Goal: Task Accomplishment & Management: Complete application form

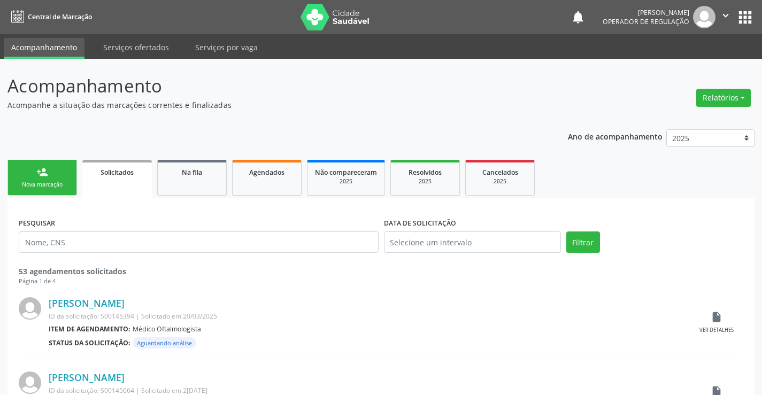
click at [48, 175] on div "person_add" at bounding box center [42, 172] width 12 height 12
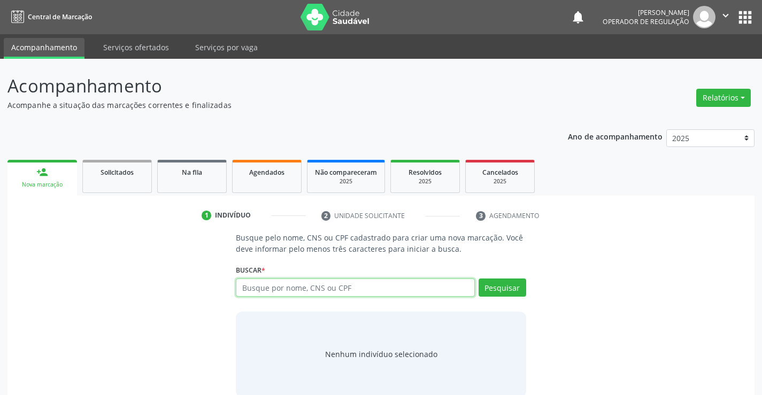
click at [321, 285] on input "text" at bounding box center [355, 288] width 238 height 18
type input "704707708516839"
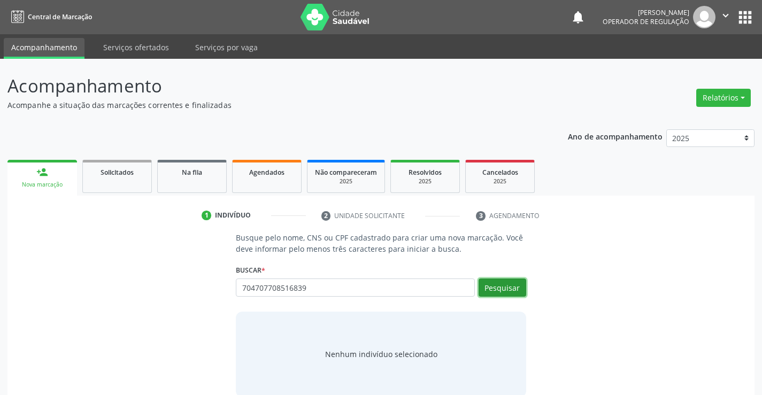
click at [488, 285] on button "Pesquisar" at bounding box center [502, 288] width 48 height 18
type input "704707708516839"
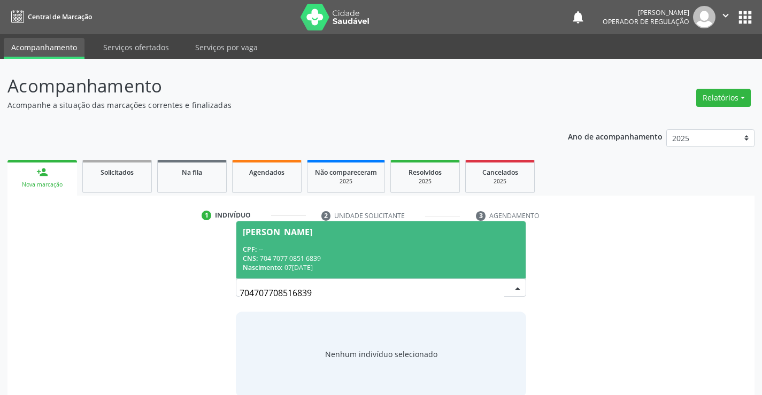
click at [412, 239] on span "Jose Vitorino da Silva CPF: -- CNS: 704 7077 0851 6839 Nascimento: 07/07/1955" at bounding box center [380, 249] width 289 height 57
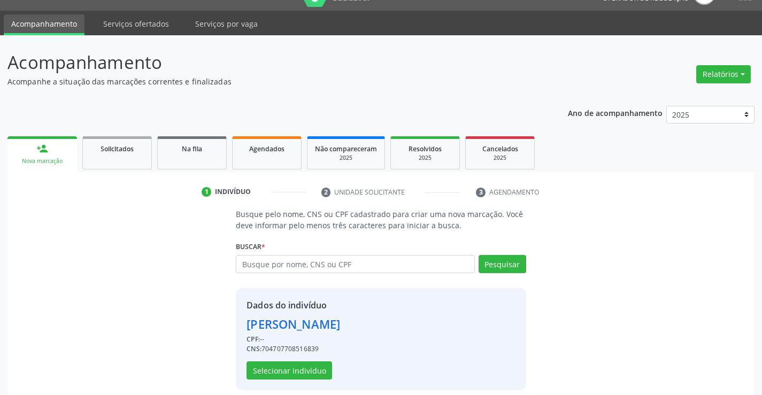
scroll to position [34, 0]
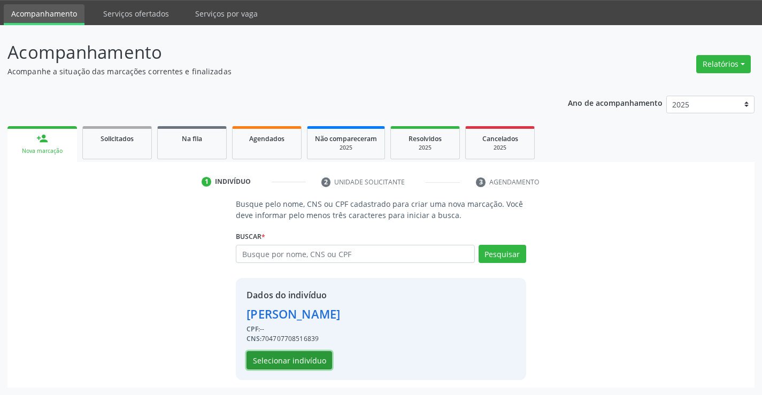
click at [305, 359] on button "Selecionar indivíduo" at bounding box center [289, 360] width 86 height 18
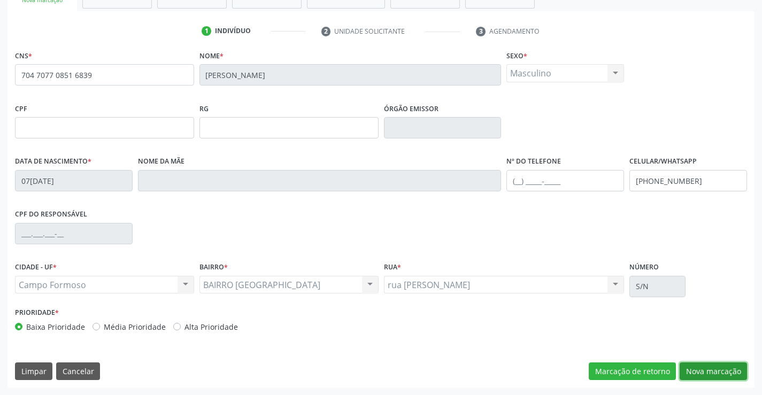
click at [722, 374] on button "Nova marcação" at bounding box center [712, 371] width 67 height 18
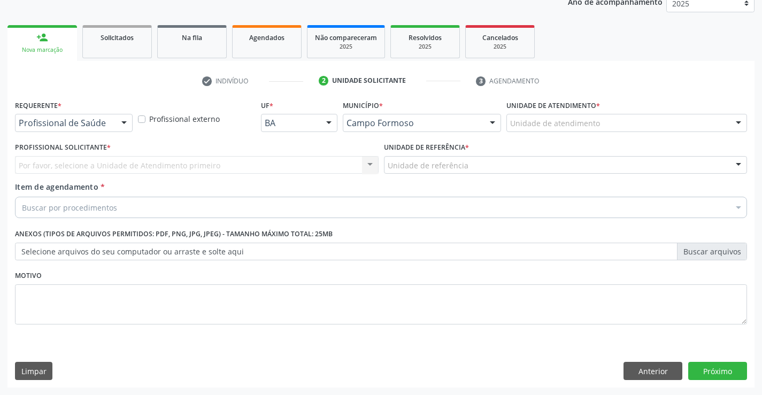
scroll to position [135, 0]
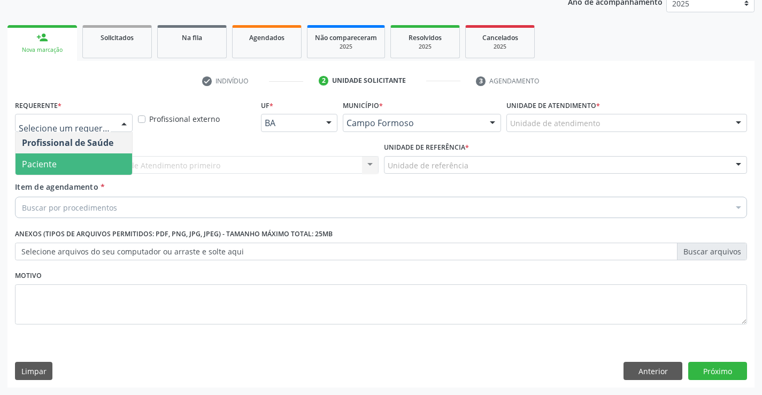
click at [72, 160] on span "Paciente" at bounding box center [74, 163] width 117 height 21
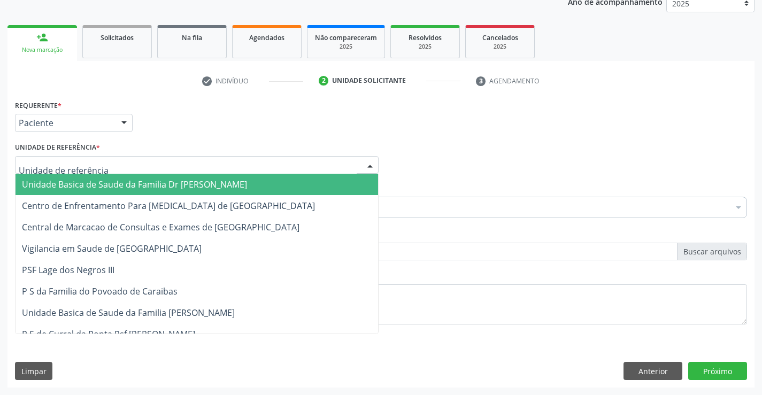
click at [92, 181] on span "Unidade Basica de Saude da Familia Dr [PERSON_NAME]" at bounding box center [134, 185] width 225 height 12
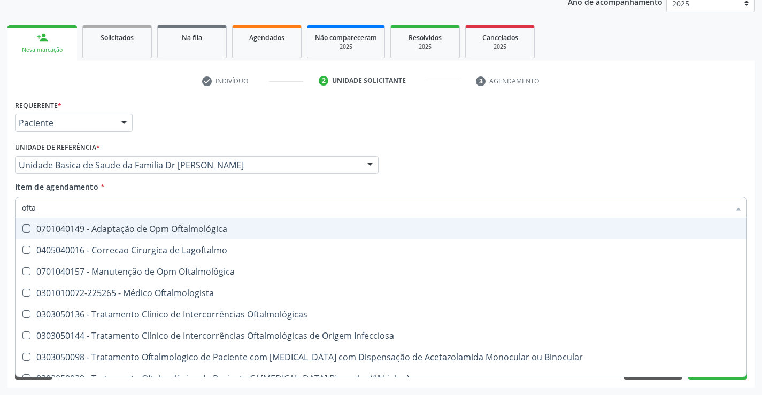
type input "oftal"
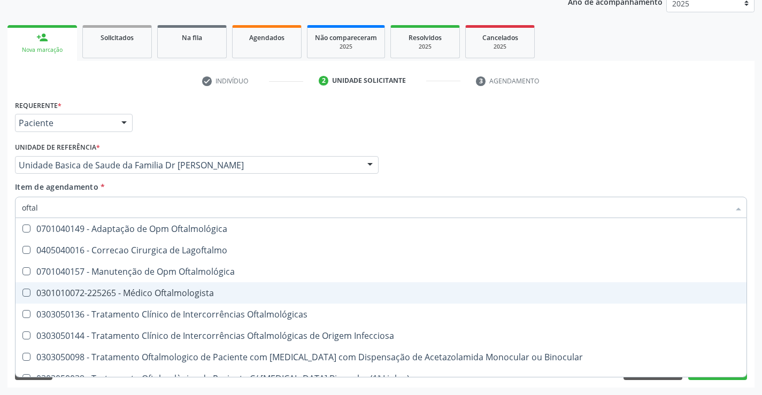
click at [157, 290] on div "0301010072-225265 - Médico Oftalmologista" at bounding box center [381, 293] width 718 height 9
checkbox Oftalmologista "true"
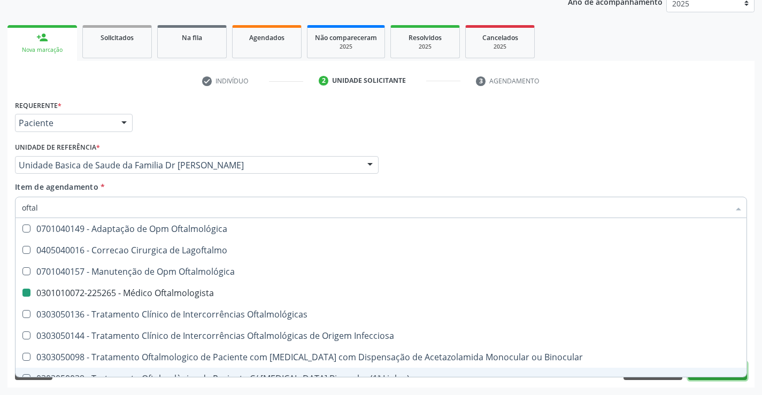
click at [728, 377] on button "Próximo" at bounding box center [717, 371] width 59 height 18
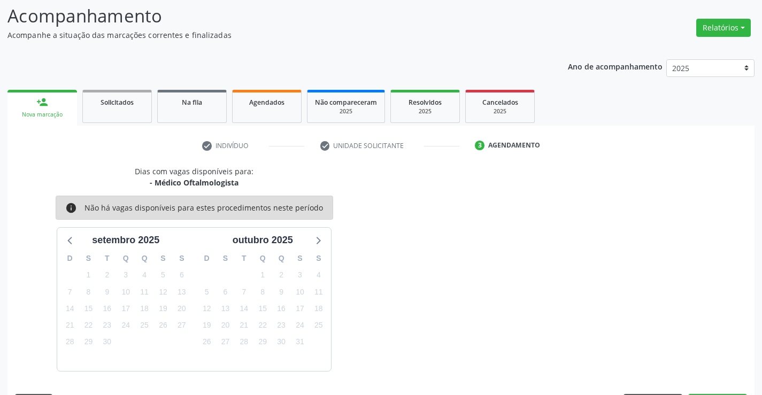
scroll to position [102, 0]
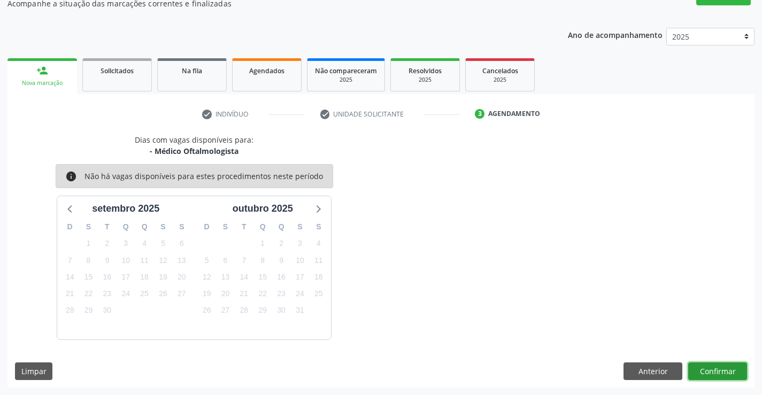
click at [728, 375] on button "Confirmar" at bounding box center [717, 371] width 59 height 18
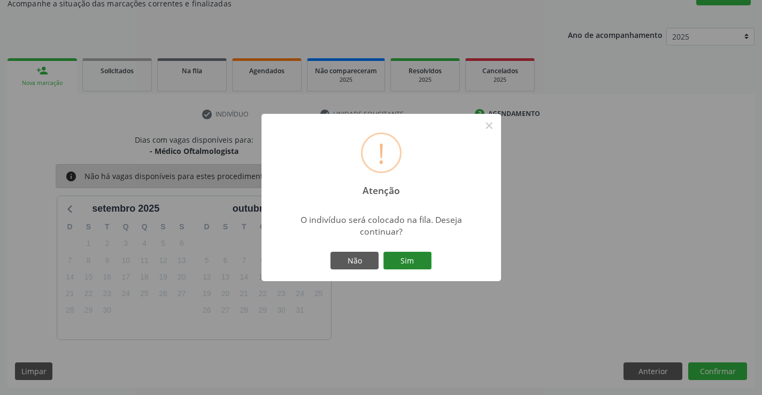
click at [416, 259] on button "Sim" at bounding box center [407, 261] width 48 height 18
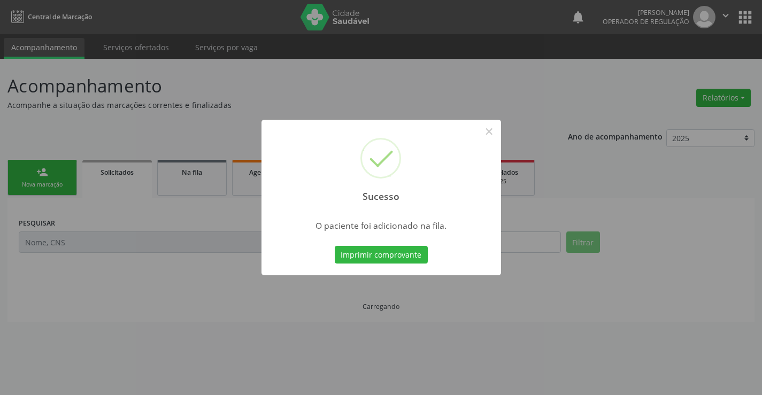
scroll to position [0, 0]
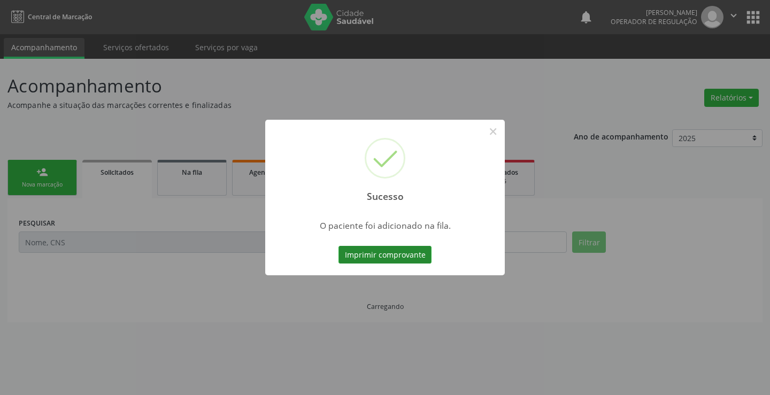
click at [412, 257] on button "Imprimir comprovante" at bounding box center [384, 255] width 93 height 18
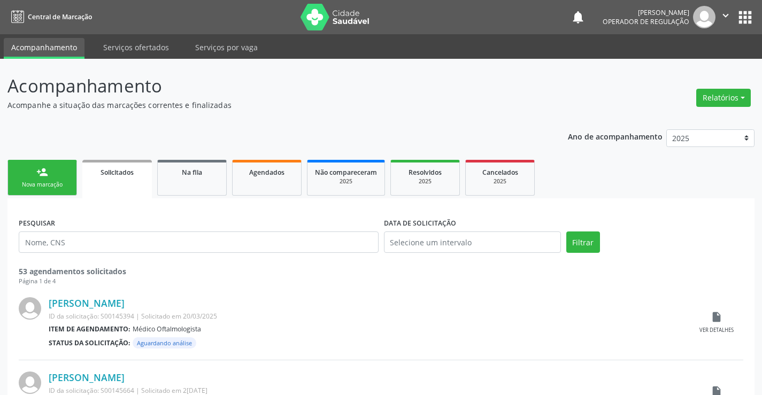
click at [53, 174] on link "person_add Nova marcação" at bounding box center [41, 178] width 69 height 36
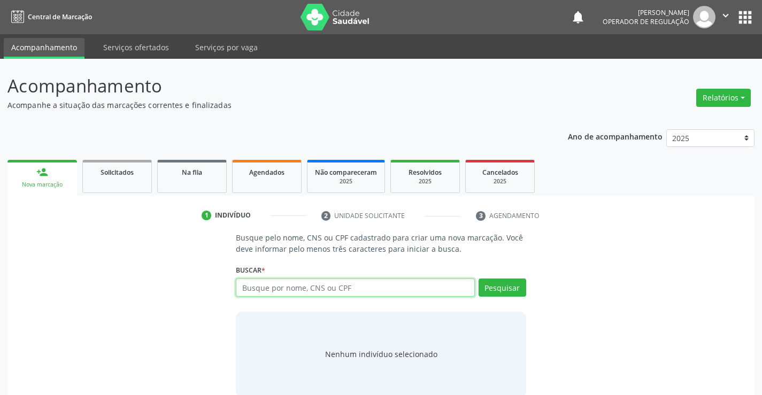
click at [336, 285] on input "text" at bounding box center [355, 288] width 238 height 18
click at [342, 289] on input "text" at bounding box center [355, 288] width 238 height 18
type input "706700578585119"
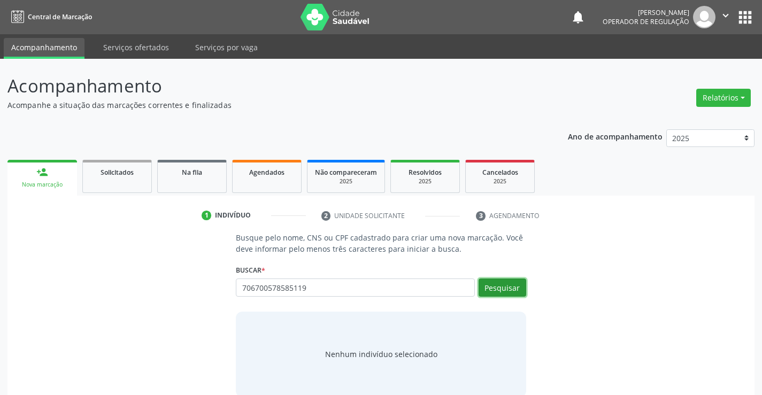
click at [515, 293] on button "Pesquisar" at bounding box center [502, 288] width 48 height 18
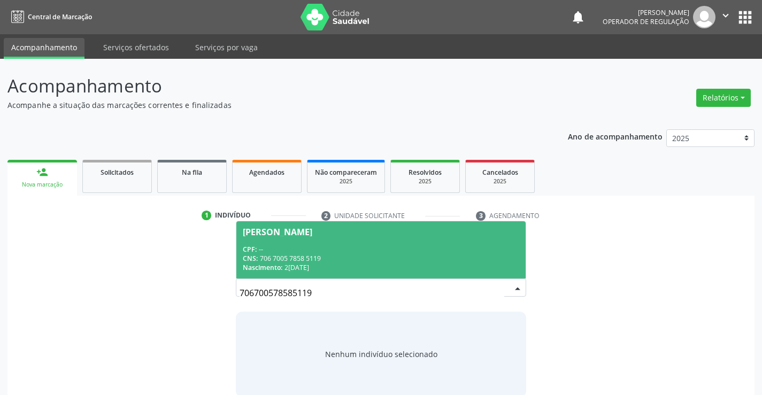
click at [388, 269] on div "Nascimento: 23/05/1977" at bounding box center [381, 267] width 276 height 9
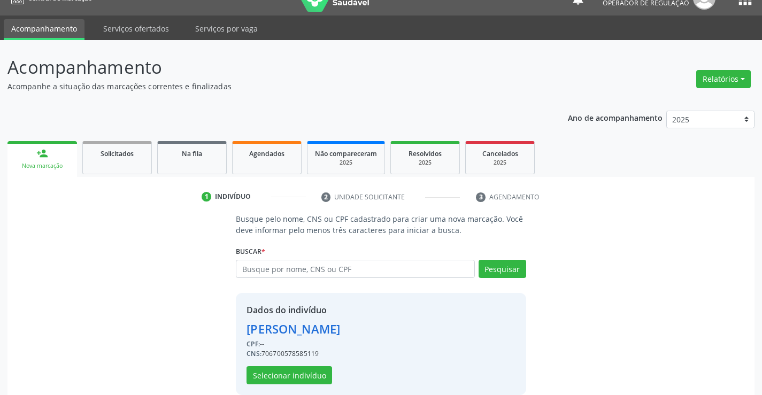
scroll to position [34, 0]
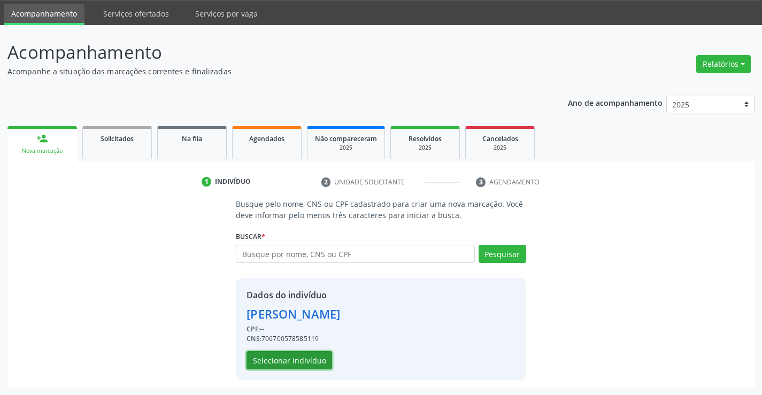
click at [275, 357] on button "Selecionar indivíduo" at bounding box center [289, 360] width 86 height 18
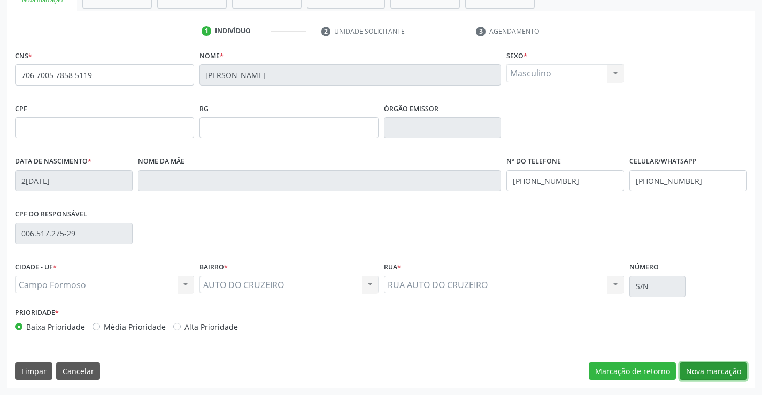
click at [719, 375] on button "Nova marcação" at bounding box center [712, 371] width 67 height 18
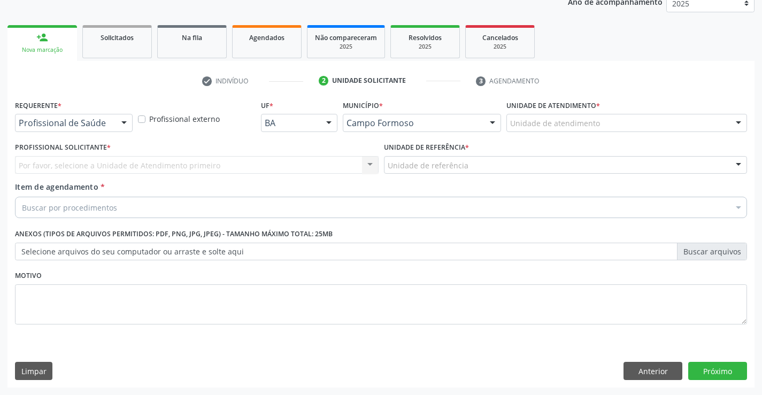
scroll to position [135, 0]
click at [116, 123] on div at bounding box center [124, 123] width 16 height 18
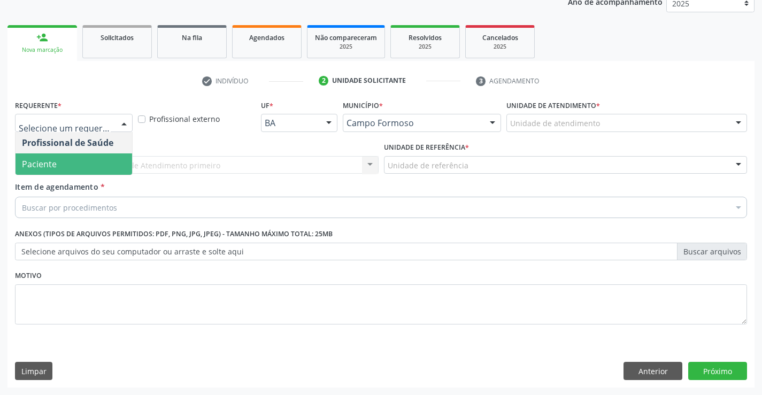
click at [89, 164] on span "Paciente" at bounding box center [74, 163] width 117 height 21
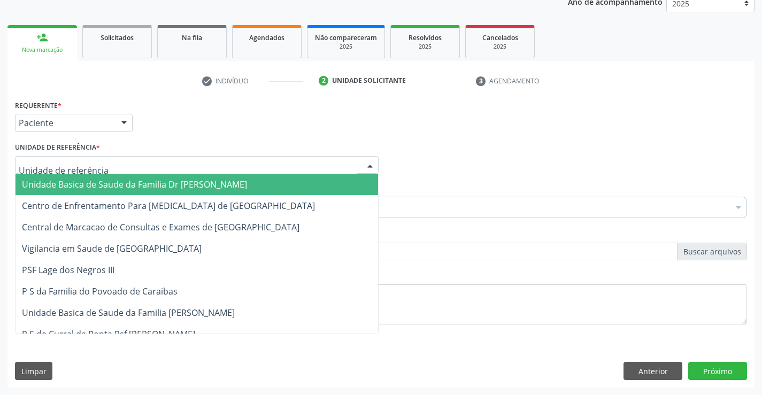
click at [93, 180] on span "Unidade Basica de Saude da Familia Dr [PERSON_NAME]" at bounding box center [134, 185] width 225 height 12
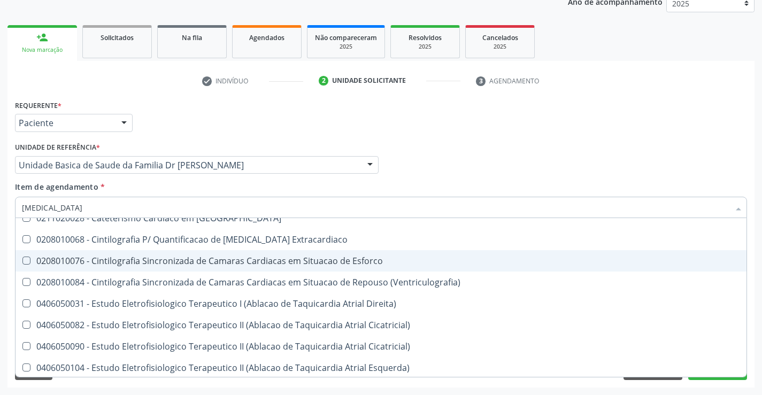
scroll to position [160, 0]
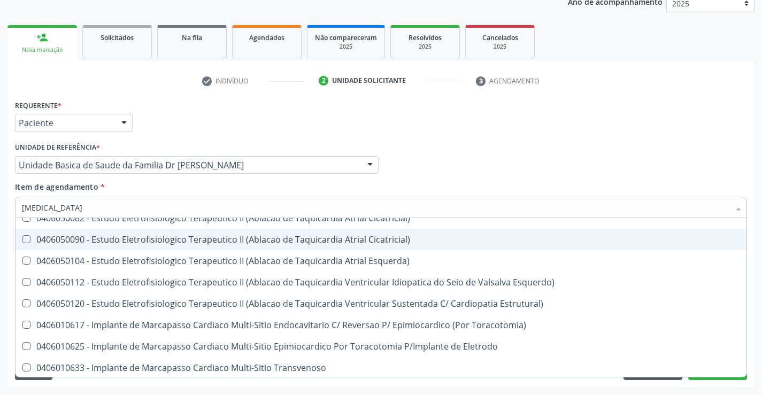
type input "cardi"
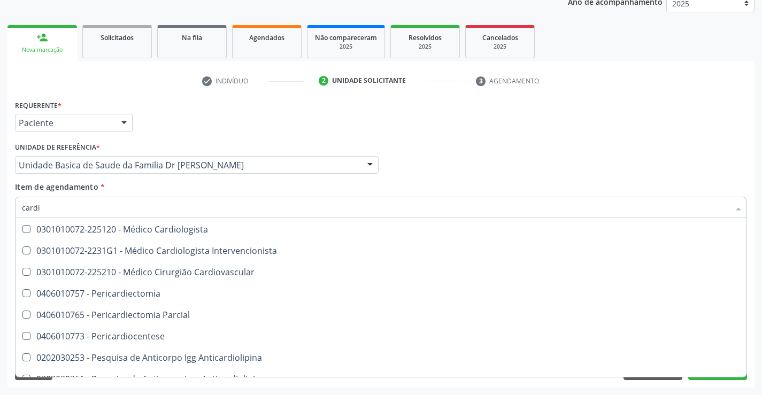
scroll to position [1069, 0]
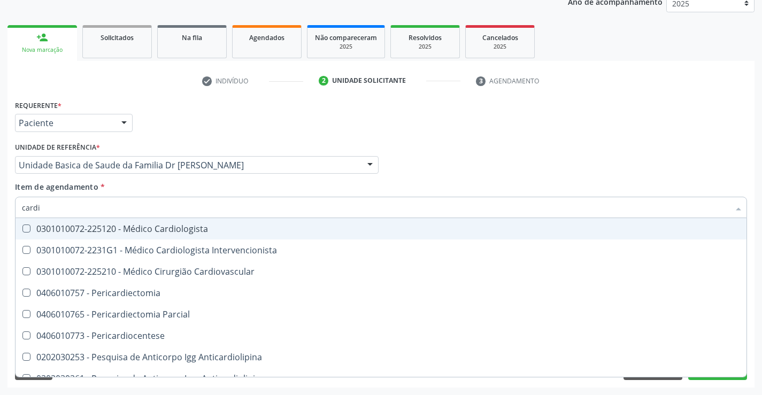
click at [192, 231] on div "0301010072-225120 - Médico Cardiologista" at bounding box center [381, 229] width 718 height 9
checkbox Cardiologista "true"
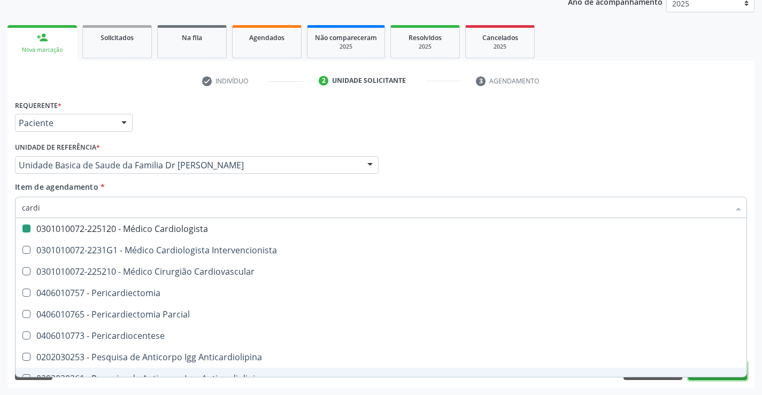
click at [721, 379] on button "Próximo" at bounding box center [717, 371] width 59 height 18
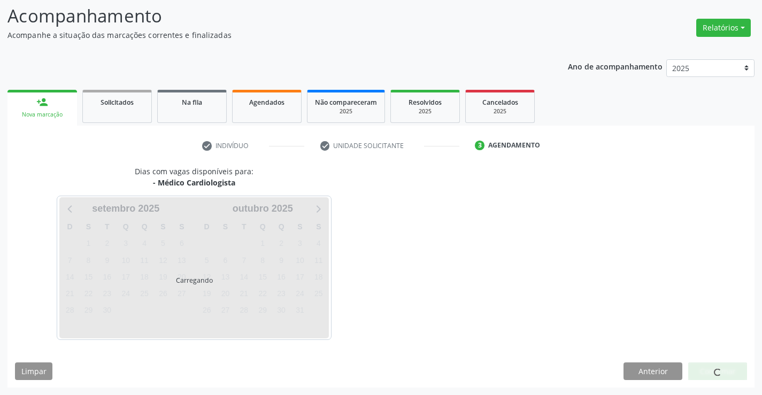
scroll to position [70, 0]
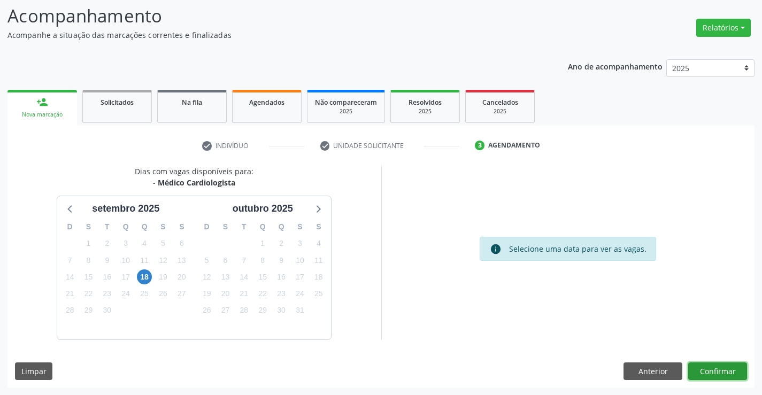
click at [700, 368] on button "Confirmar" at bounding box center [717, 371] width 59 height 18
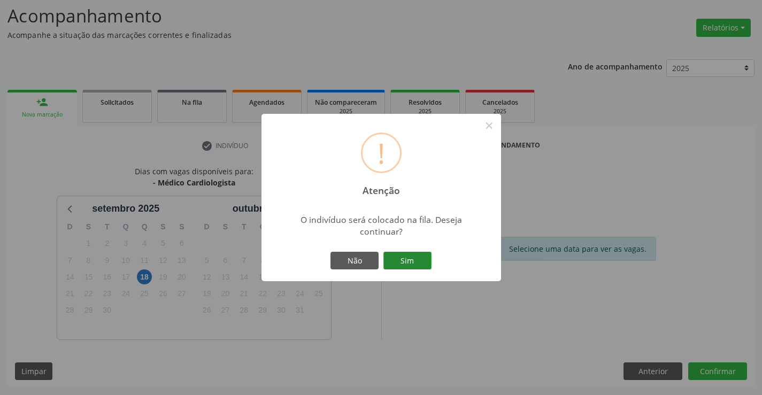
click at [421, 256] on button "Sim" at bounding box center [407, 261] width 48 height 18
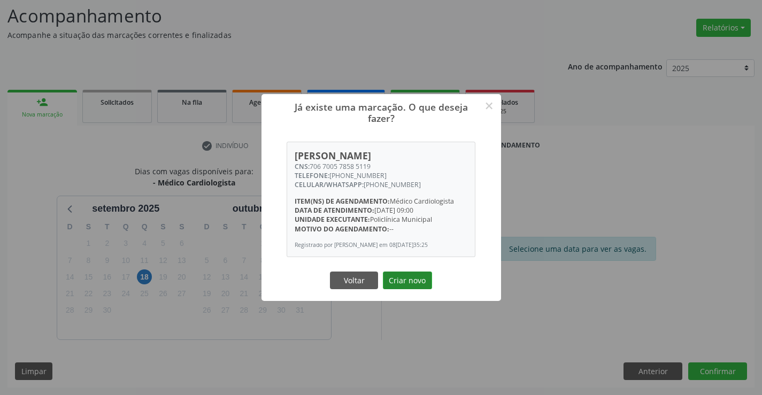
click at [414, 277] on button "Criar novo" at bounding box center [407, 281] width 49 height 18
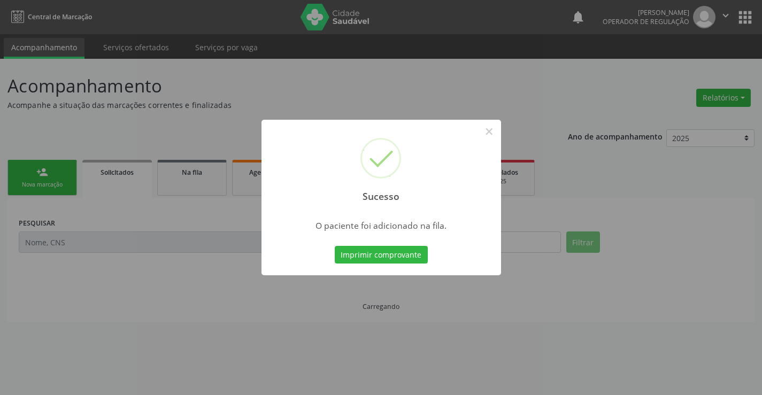
scroll to position [0, 0]
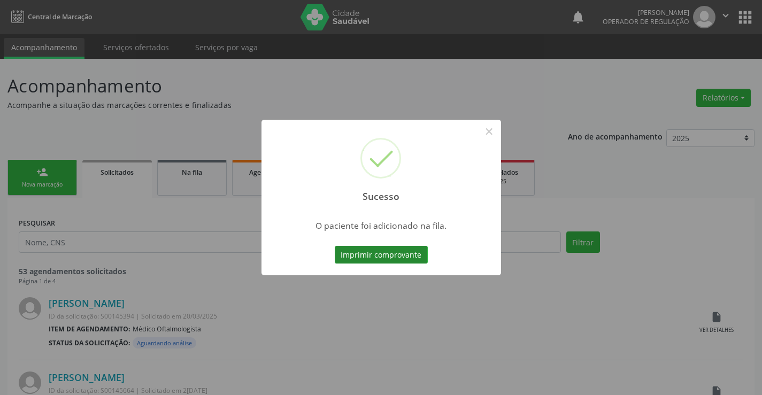
click at [392, 258] on button "Imprimir comprovante" at bounding box center [381, 255] width 93 height 18
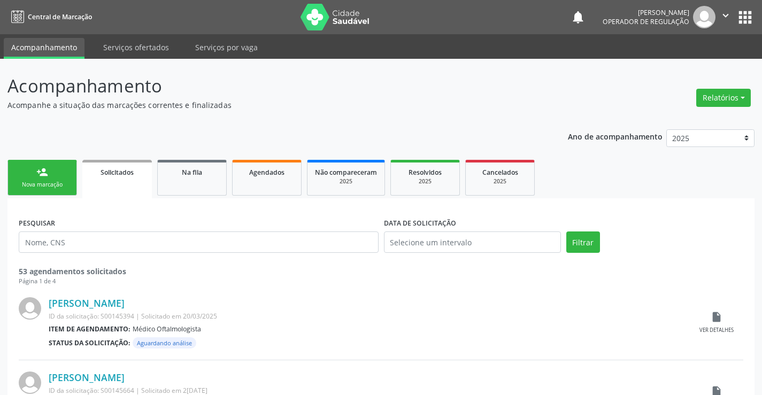
click at [34, 181] on div "Nova marcação" at bounding box center [42, 185] width 53 height 8
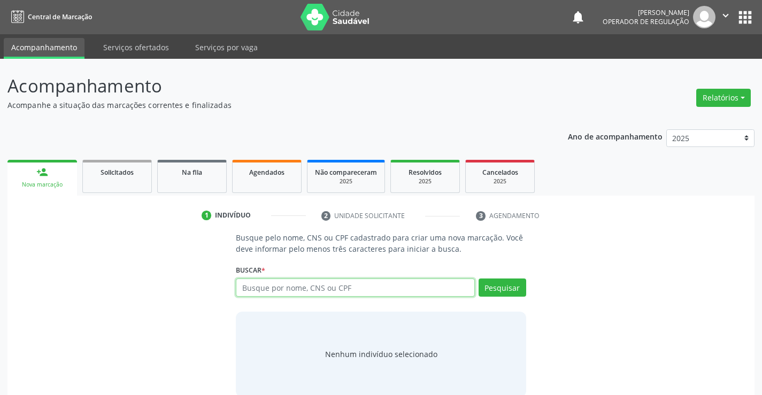
click at [298, 291] on input "text" at bounding box center [355, 288] width 238 height 18
type input "705009067701454"
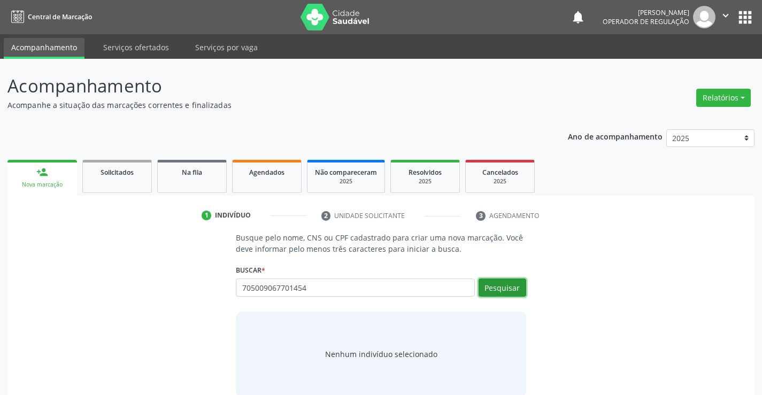
click at [519, 285] on button "Pesquisar" at bounding box center [502, 288] width 48 height 18
type input "705009067701454"
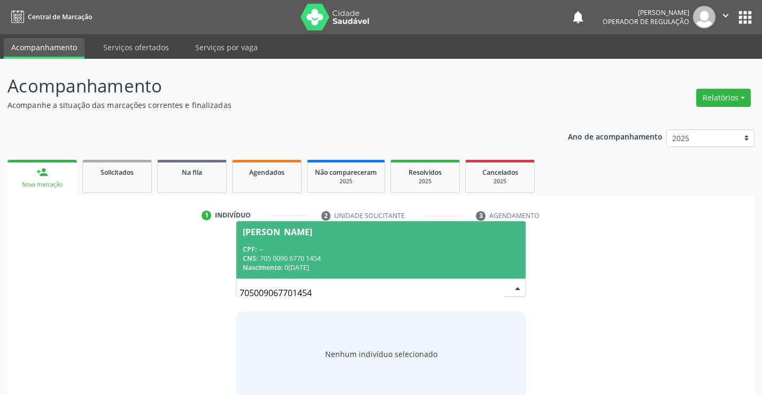
click at [416, 265] on div "Nascimento: 02/01/1981" at bounding box center [381, 267] width 276 height 9
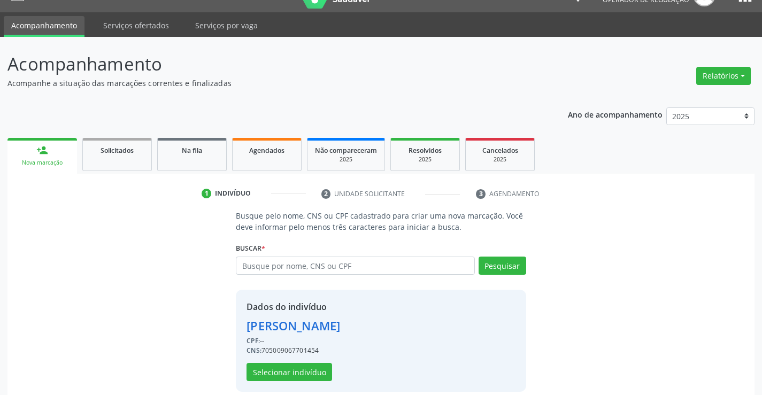
scroll to position [34, 0]
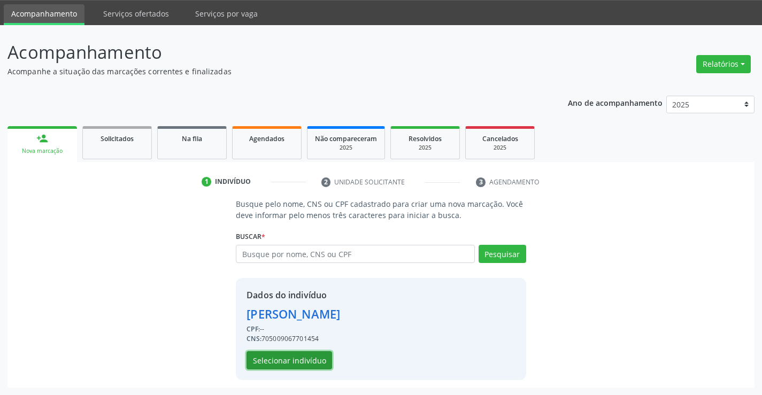
click at [291, 358] on button "Selecionar indivíduo" at bounding box center [289, 360] width 86 height 18
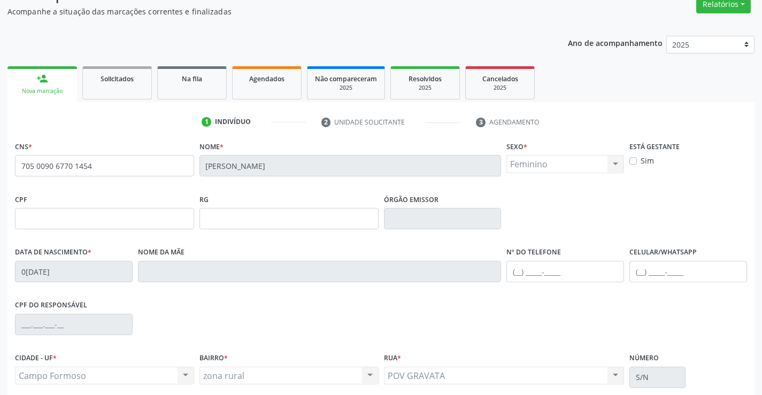
scroll to position [184, 0]
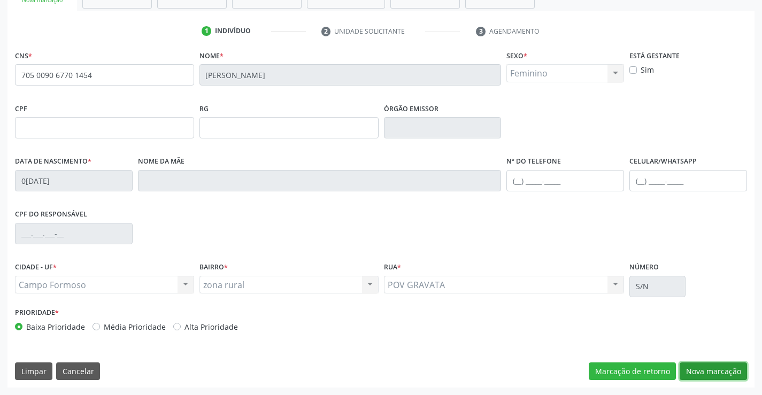
click at [712, 369] on button "Nova marcação" at bounding box center [712, 371] width 67 height 18
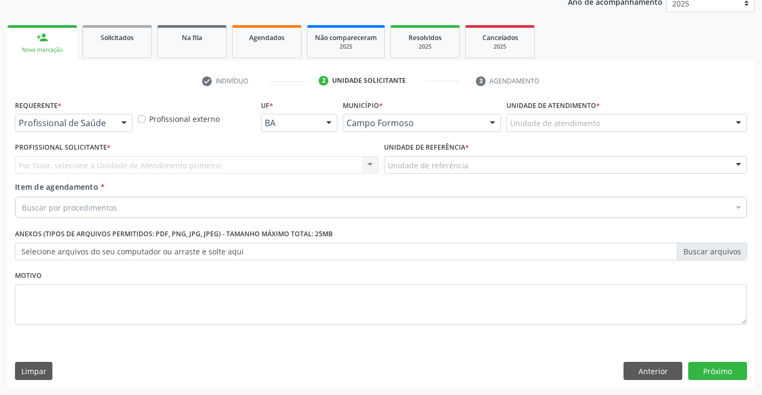
click at [118, 121] on div at bounding box center [124, 123] width 16 height 18
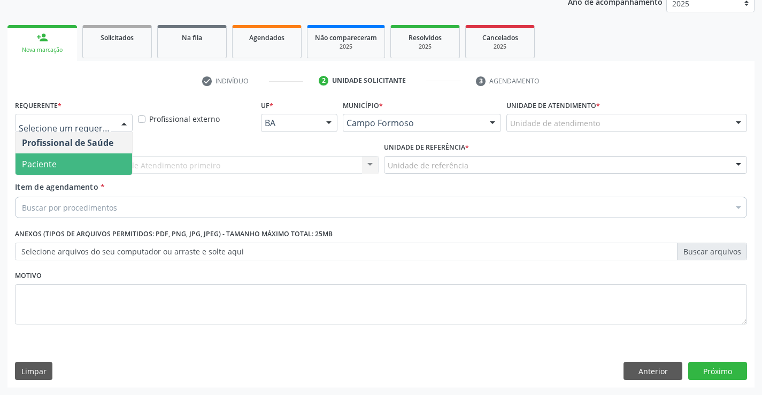
click at [81, 164] on span "Paciente" at bounding box center [74, 163] width 117 height 21
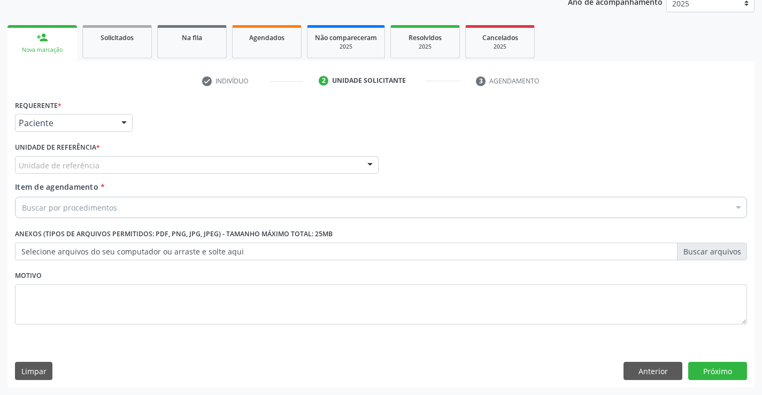
click at [100, 148] on span "*" at bounding box center [98, 147] width 4 height 9
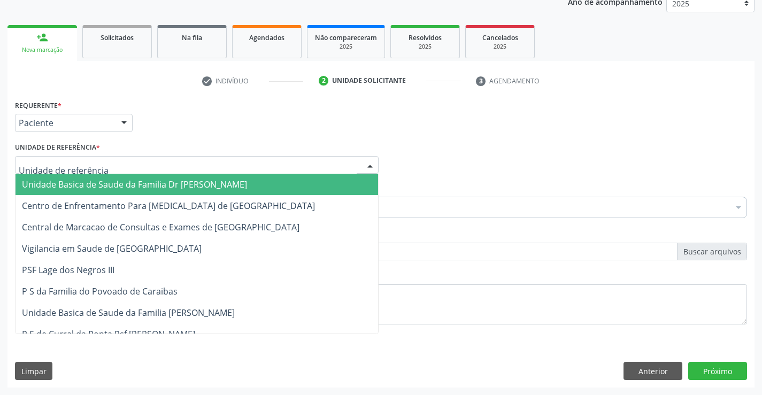
drag, startPoint x: 99, startPoint y: 161, endPoint x: 103, endPoint y: 175, distance: 14.4
click at [99, 162] on div at bounding box center [197, 165] width 364 height 18
click at [103, 175] on span "Unidade Basica de Saude da Familia Dr [PERSON_NAME]" at bounding box center [197, 184] width 362 height 21
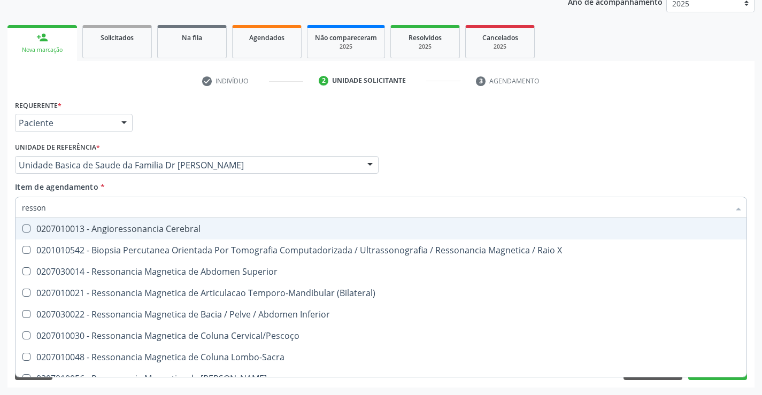
type input "ressona"
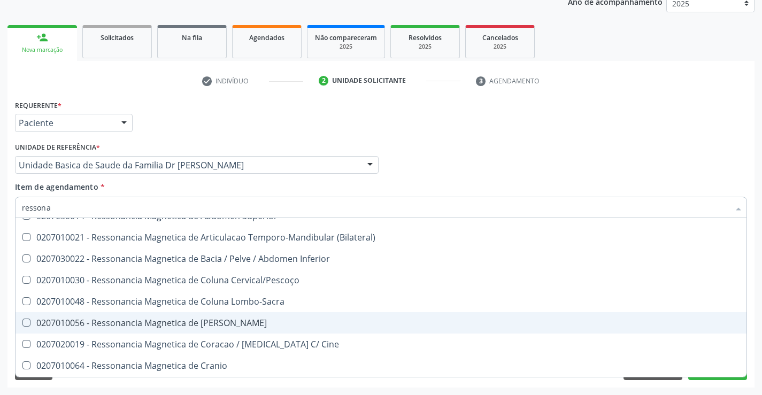
scroll to position [107, 0]
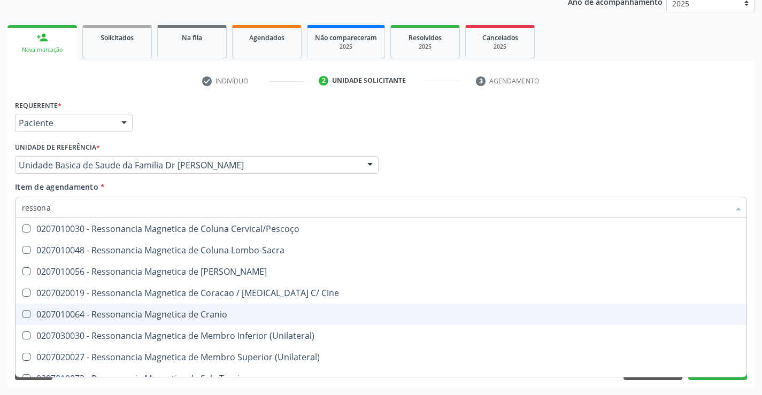
click at [243, 308] on span "0207010064 - Ressonancia Magnetica de Cranio" at bounding box center [381, 314] width 731 height 21
checkbox Cranio "false"
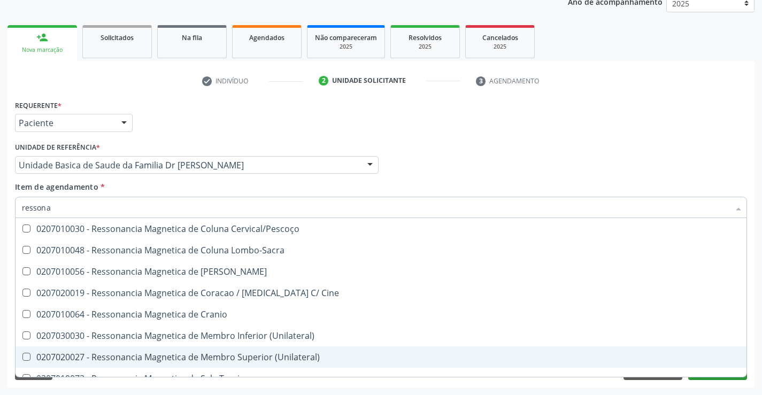
type input "ressona"
click at [721, 378] on button "Próximo" at bounding box center [717, 371] width 59 height 18
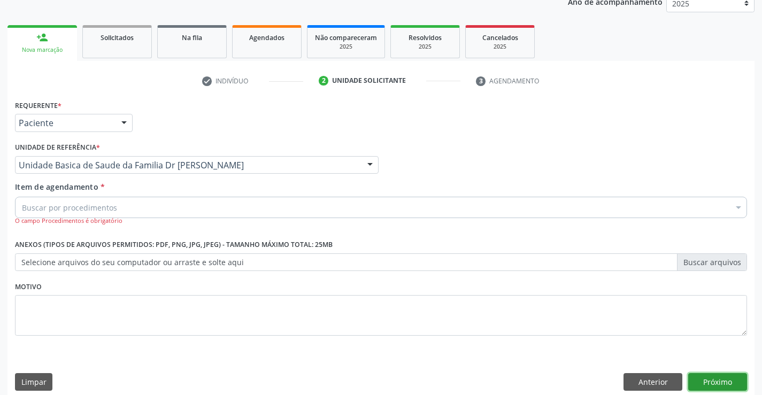
scroll to position [0, 0]
click at [721, 378] on button "Próximo" at bounding box center [717, 382] width 59 height 18
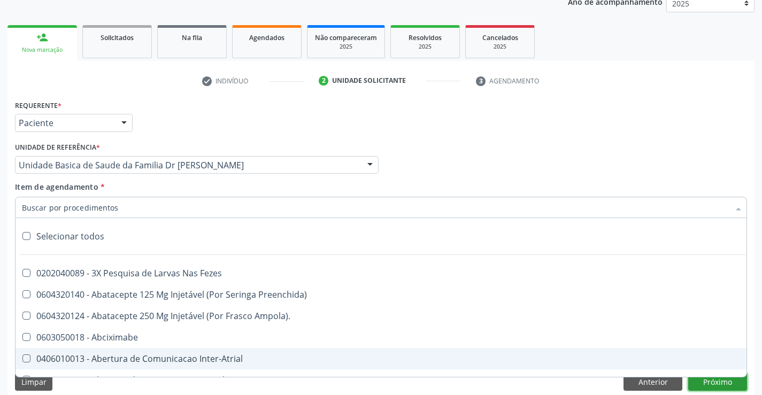
click at [714, 382] on button "Próximo" at bounding box center [717, 382] width 59 height 18
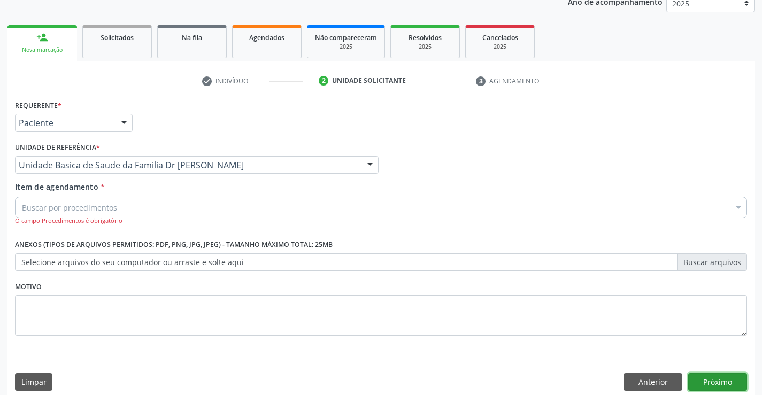
click at [714, 382] on button "Próximo" at bounding box center [717, 382] width 59 height 18
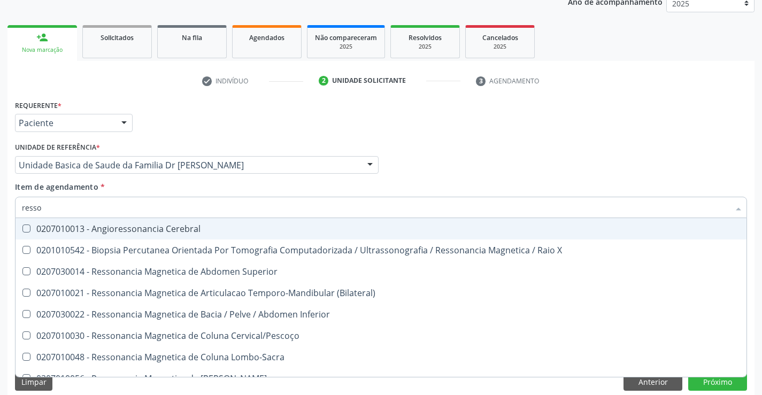
type input "resson"
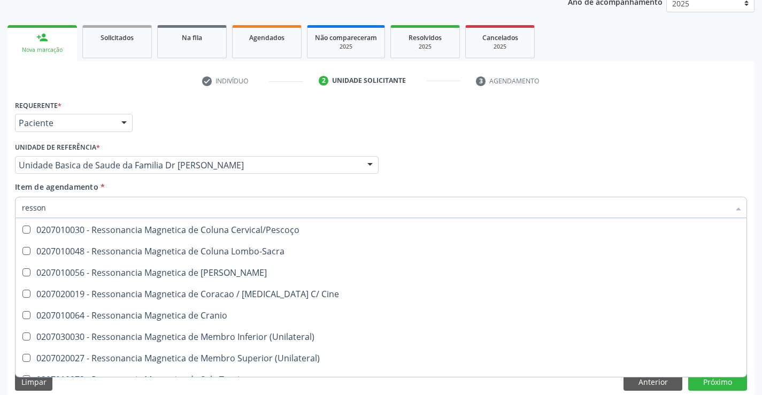
scroll to position [107, 0]
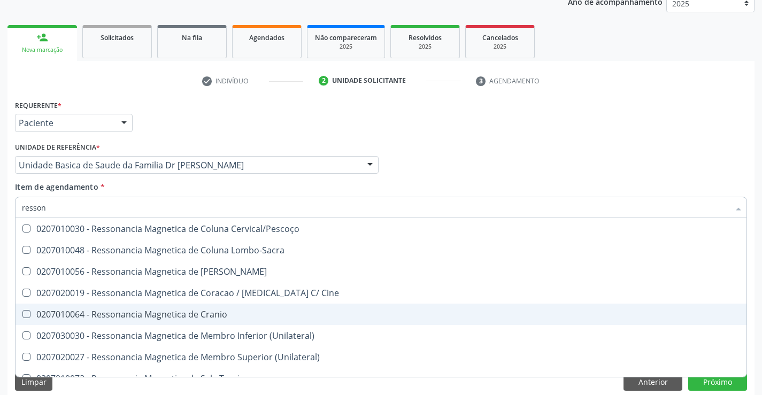
click at [222, 313] on div "0207010064 - Ressonancia Magnetica de Cranio" at bounding box center [381, 314] width 718 height 9
checkbox Cranio "true"
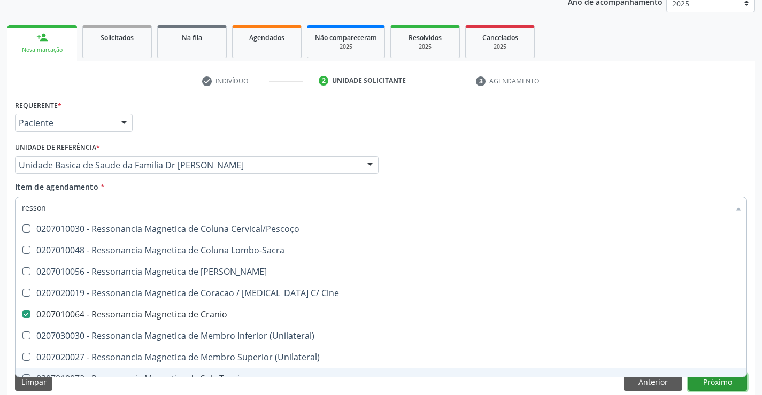
click at [720, 383] on button "Próximo" at bounding box center [717, 382] width 59 height 18
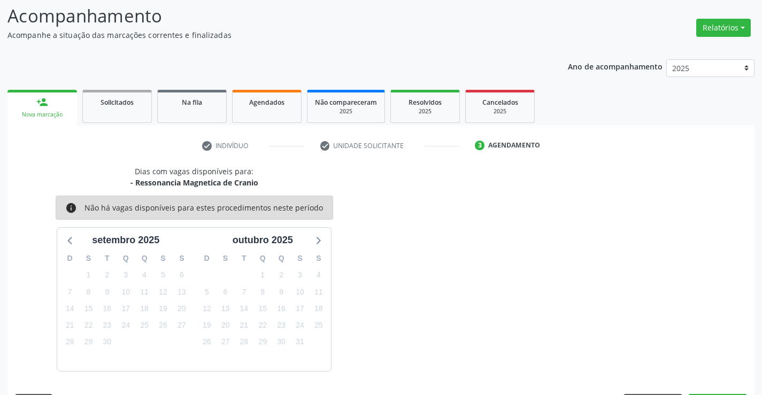
scroll to position [102, 0]
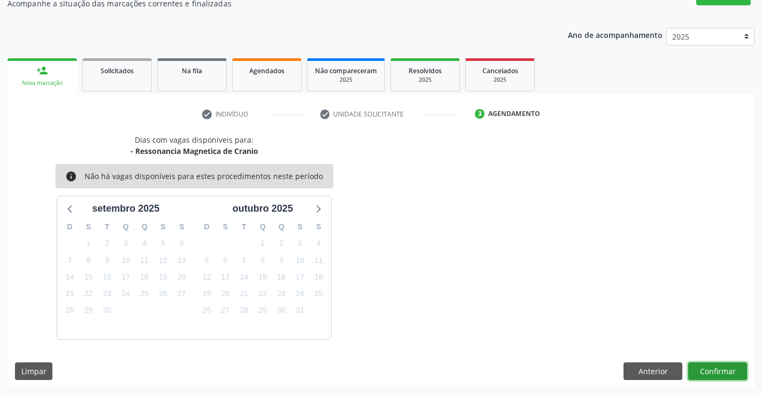
click at [722, 370] on button "Confirmar" at bounding box center [717, 371] width 59 height 18
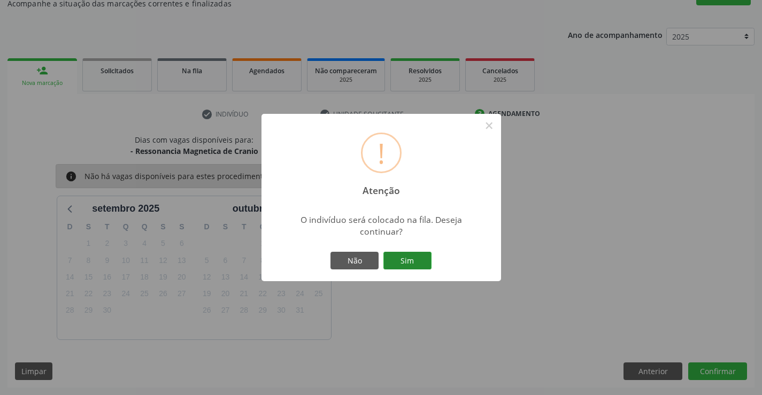
click at [412, 257] on button "Sim" at bounding box center [407, 261] width 48 height 18
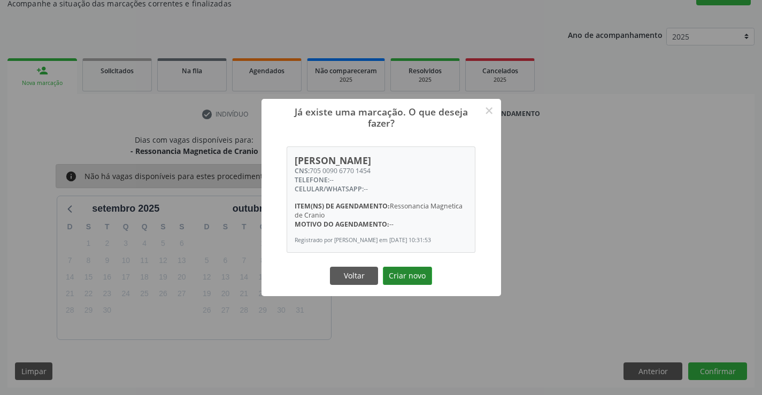
click at [414, 275] on button "Criar novo" at bounding box center [407, 276] width 49 height 18
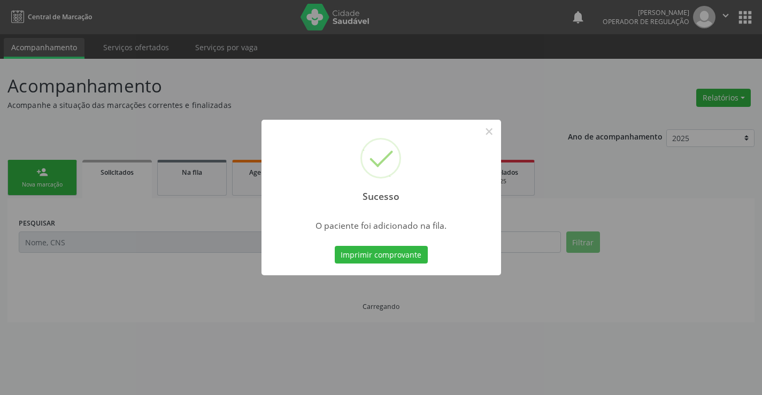
scroll to position [0, 0]
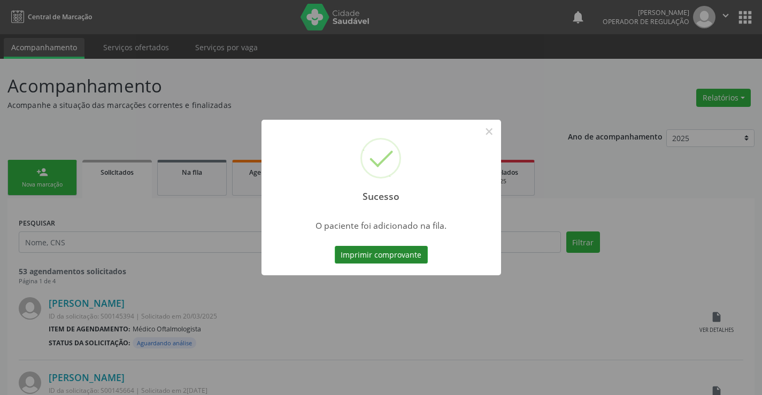
click at [415, 255] on button "Imprimir comprovante" at bounding box center [381, 255] width 93 height 18
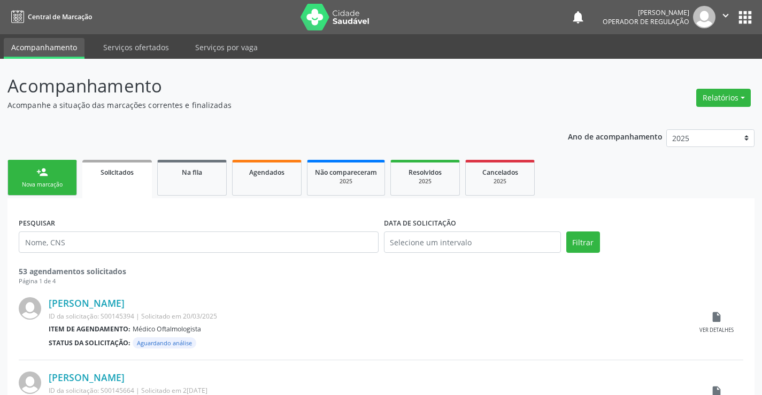
click at [59, 181] on div "Nova marcação" at bounding box center [42, 185] width 53 height 8
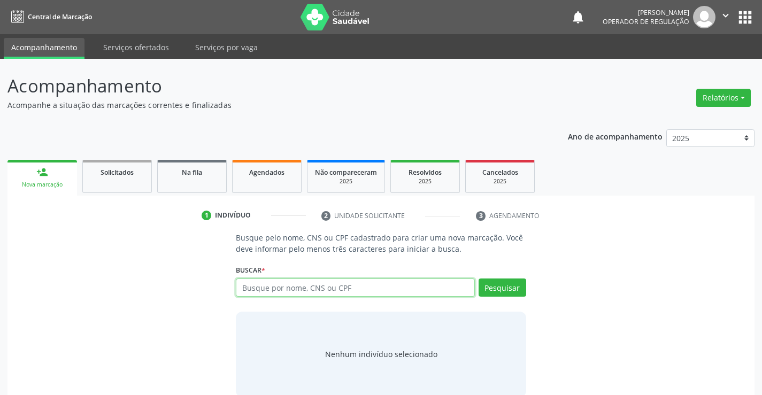
click at [345, 288] on input "text" at bounding box center [355, 288] width 238 height 18
type input "709202283201833"
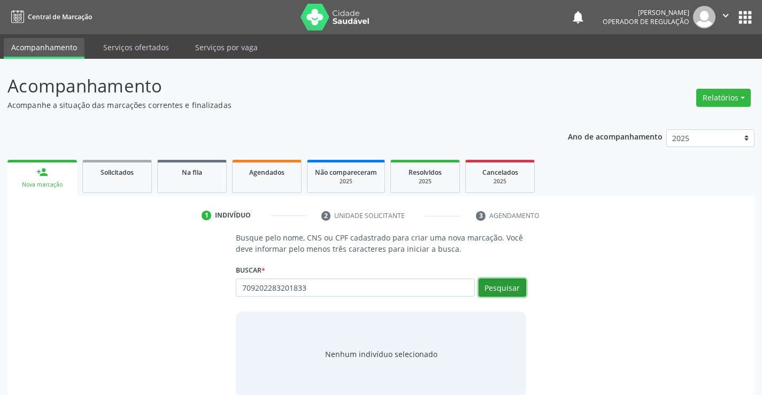
click at [512, 288] on button "Pesquisar" at bounding box center [502, 288] width 48 height 18
type input "709202283201833"
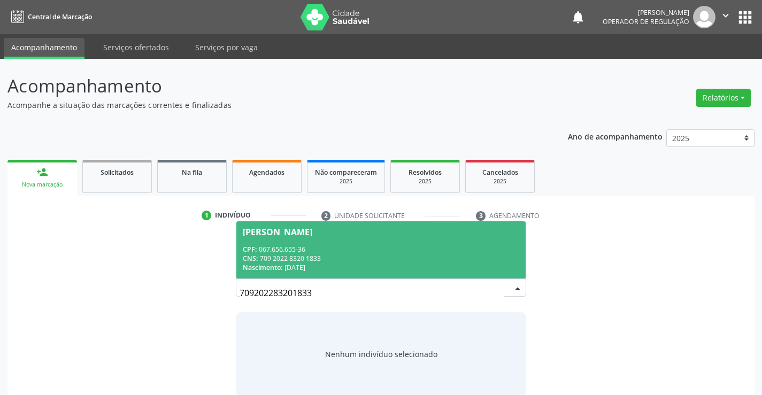
click at [330, 251] on div "CPF: 067.656.655-36" at bounding box center [381, 249] width 276 height 9
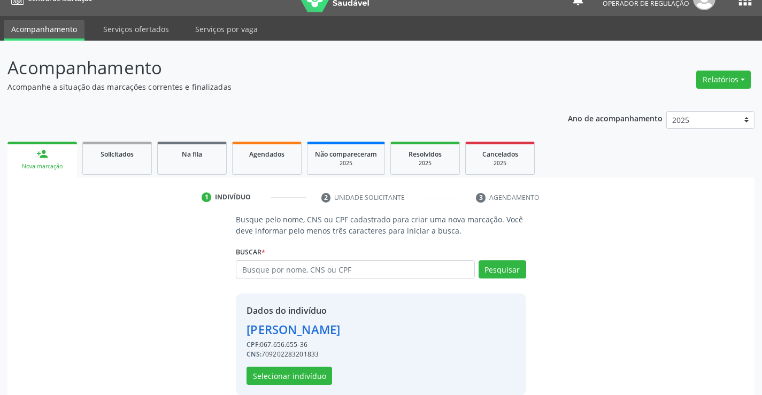
scroll to position [34, 0]
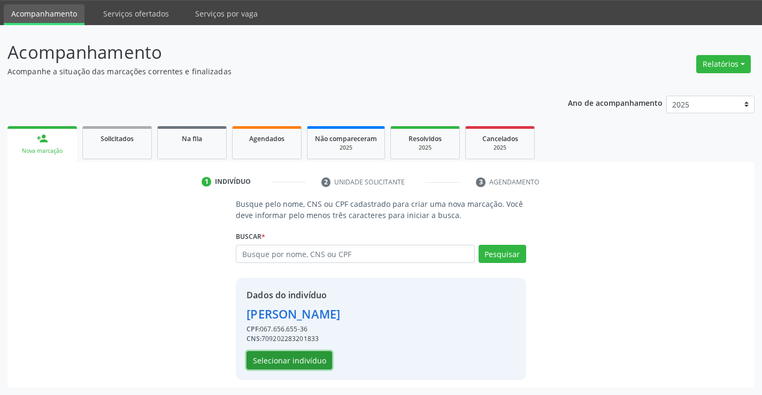
click at [295, 357] on button "Selecionar indivíduo" at bounding box center [289, 360] width 86 height 18
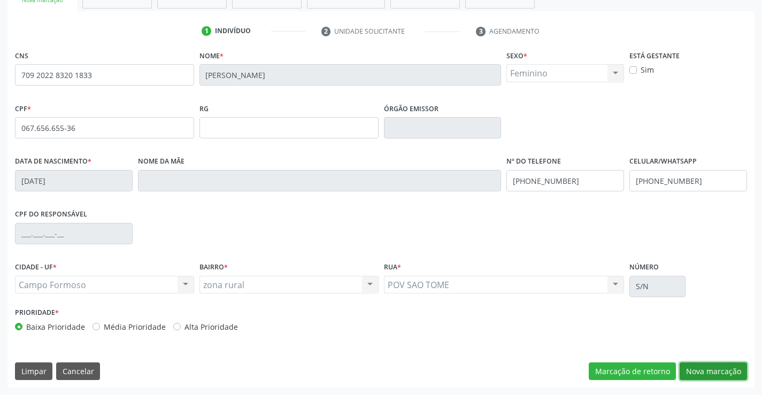
click at [715, 366] on button "Nova marcação" at bounding box center [712, 371] width 67 height 18
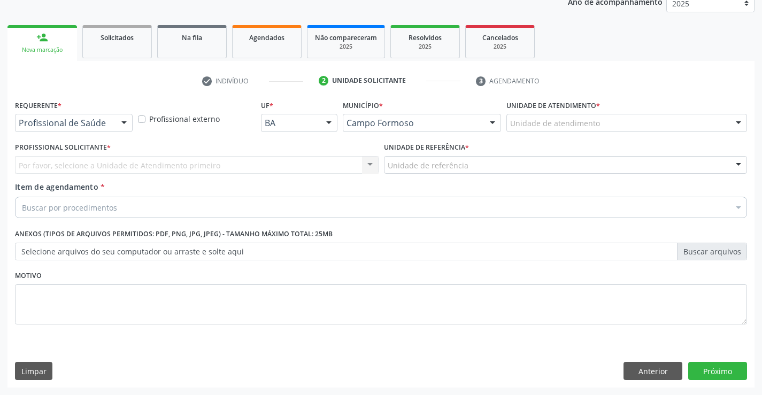
scroll to position [135, 0]
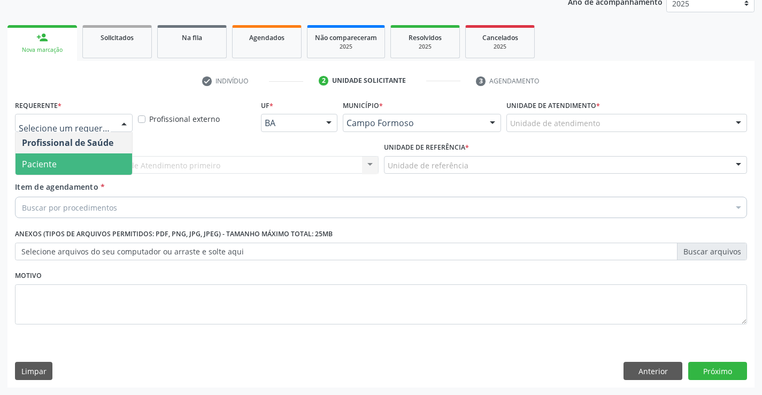
click at [86, 166] on span "Paciente" at bounding box center [74, 163] width 117 height 21
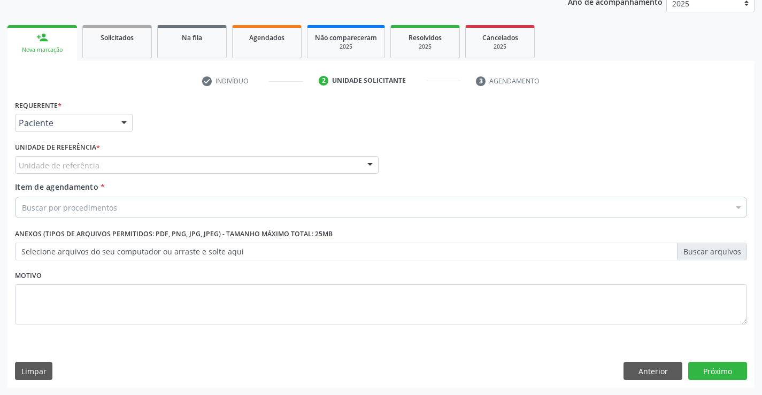
click at [104, 168] on div "Unidade de referência" at bounding box center [197, 165] width 364 height 18
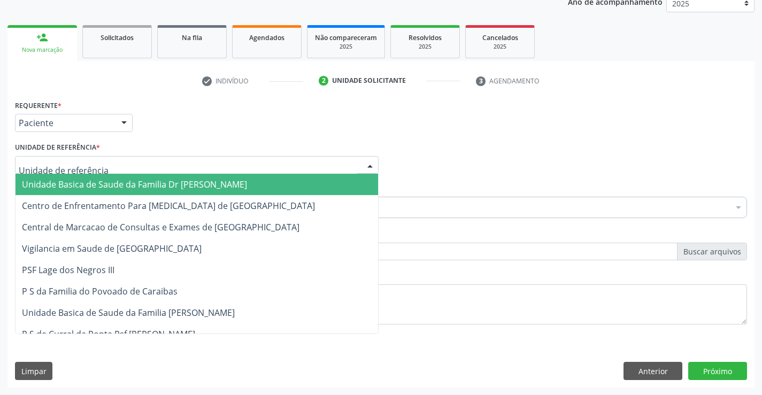
drag, startPoint x: 105, startPoint y: 175, endPoint x: 107, endPoint y: 207, distance: 32.1
click at [105, 181] on span "Unidade Basica de Saude da Familia Dr [PERSON_NAME]" at bounding box center [197, 184] width 362 height 21
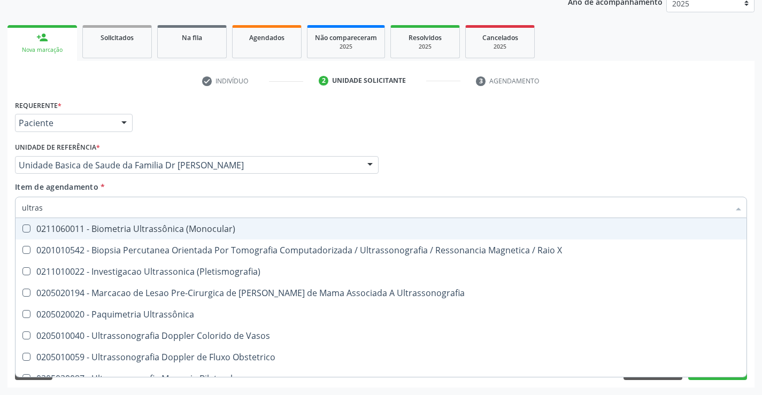
type input "ultrass"
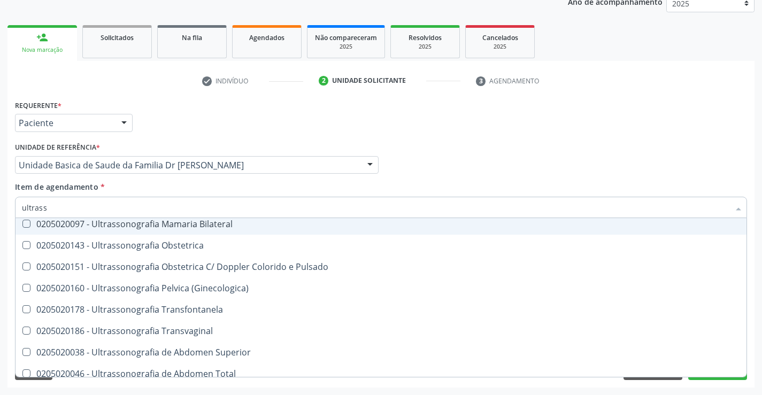
scroll to position [160, 0]
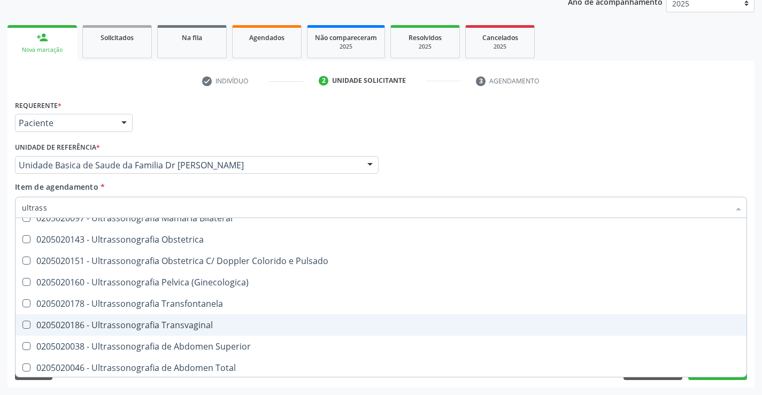
click at [218, 324] on div "0205020186 - Ultrassonografia Transvaginal" at bounding box center [381, 325] width 718 height 9
checkbox Transvaginal "true"
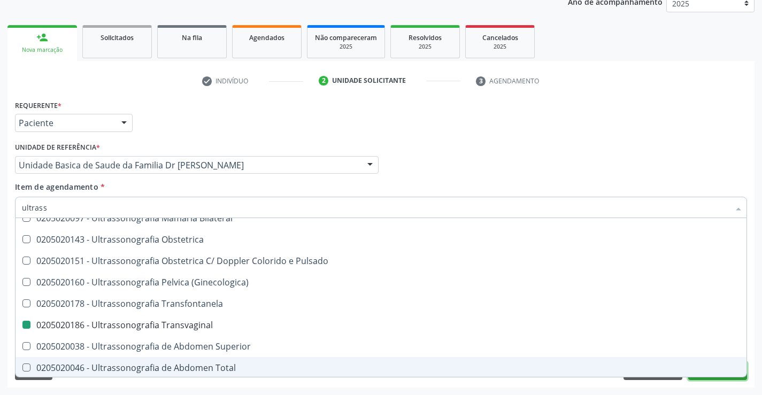
click at [715, 379] on button "Próximo" at bounding box center [717, 371] width 59 height 18
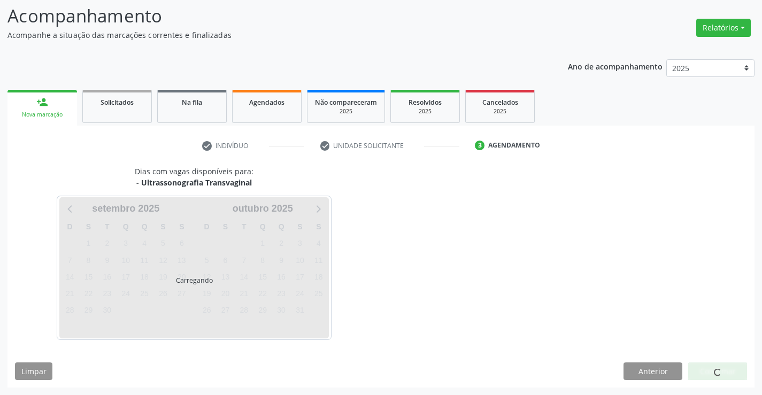
scroll to position [102, 0]
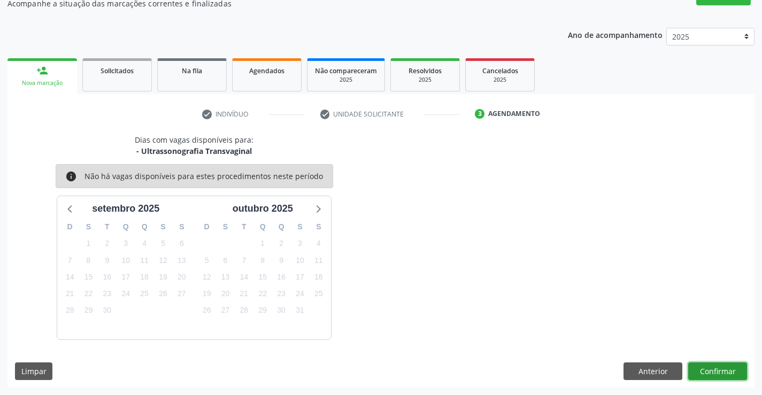
click at [718, 372] on button "Confirmar" at bounding box center [717, 371] width 59 height 18
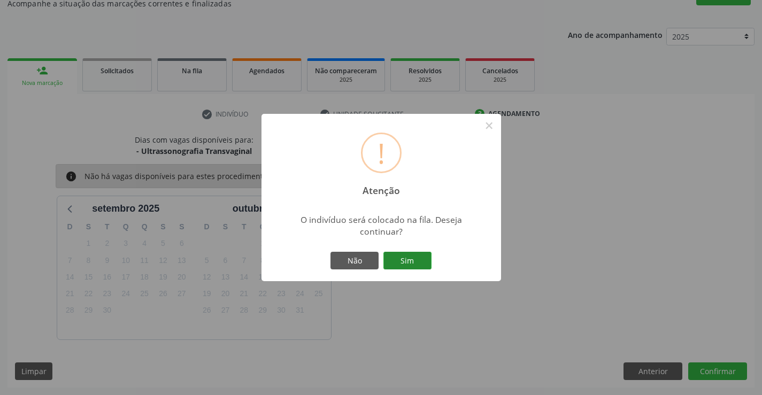
click at [413, 257] on button "Sim" at bounding box center [407, 261] width 48 height 18
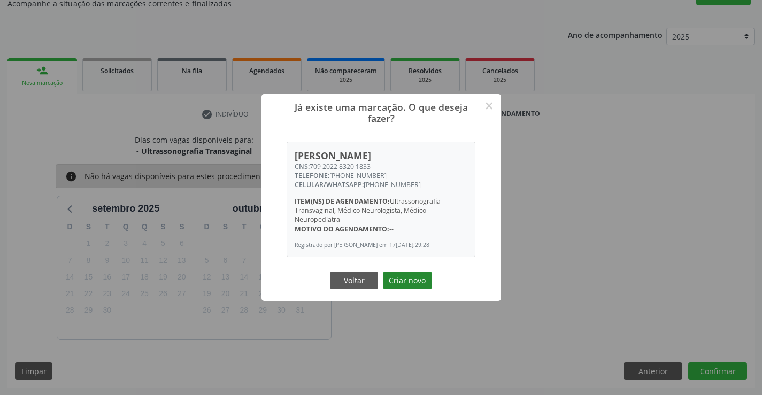
click at [412, 277] on button "Criar novo" at bounding box center [407, 281] width 49 height 18
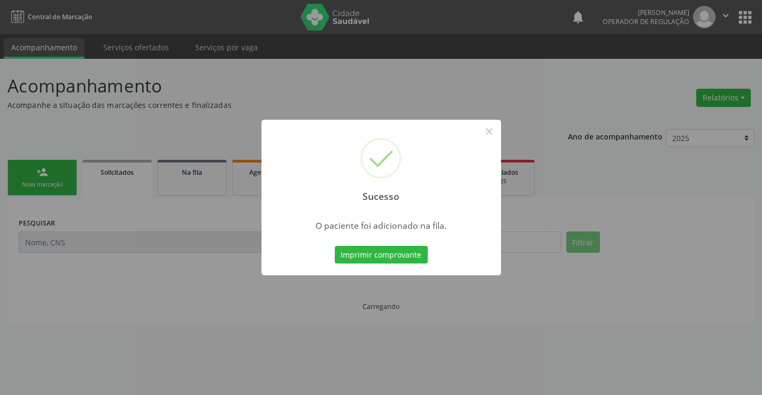
scroll to position [0, 0]
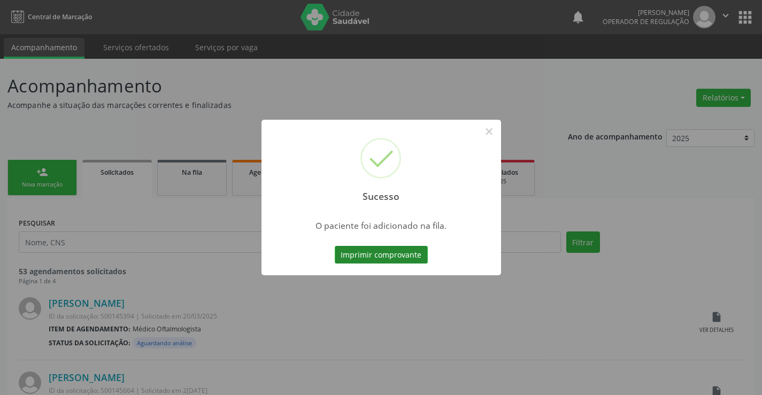
click at [419, 256] on button "Imprimir comprovante" at bounding box center [381, 255] width 93 height 18
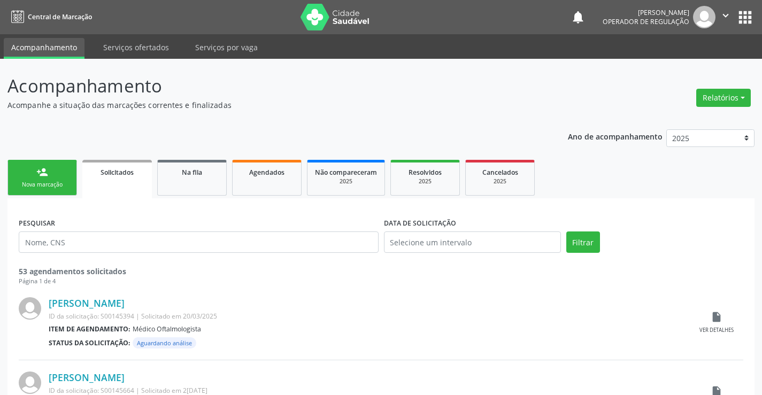
click at [57, 172] on link "person_add Nova marcação" at bounding box center [41, 178] width 69 height 36
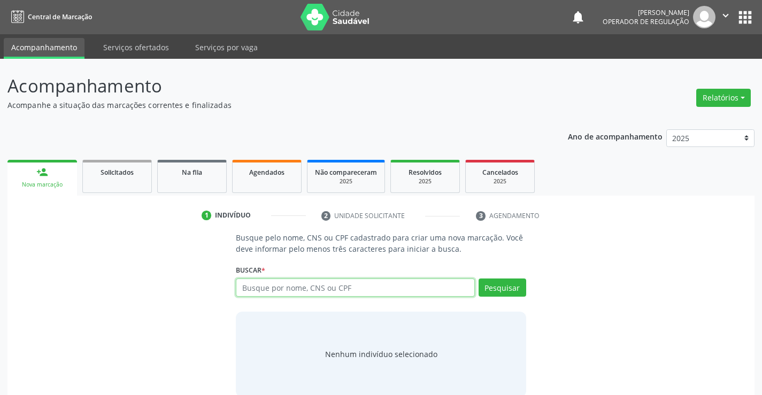
click at [283, 289] on input "text" at bounding box center [355, 288] width 238 height 18
type input "osvaldina celestino de sousa"
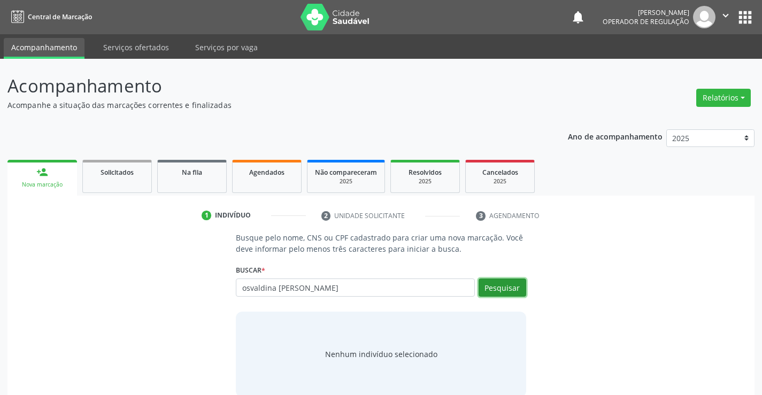
click at [498, 286] on button "Pesquisar" at bounding box center [502, 288] width 48 height 18
click at [468, 327] on div "Nenhum indivíduo selecionado" at bounding box center [381, 355] width 290 height 86
click at [469, 323] on div "Nenhum indivíduo selecionado" at bounding box center [381, 355] width 290 height 86
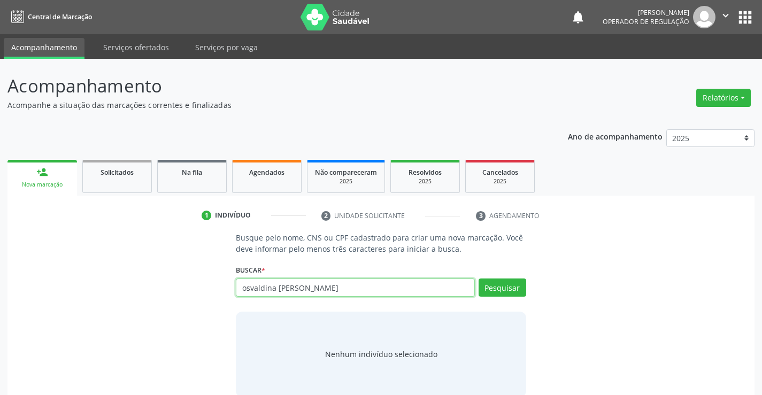
click at [393, 288] on input "osvaldina celestino de sousa" at bounding box center [355, 288] width 238 height 18
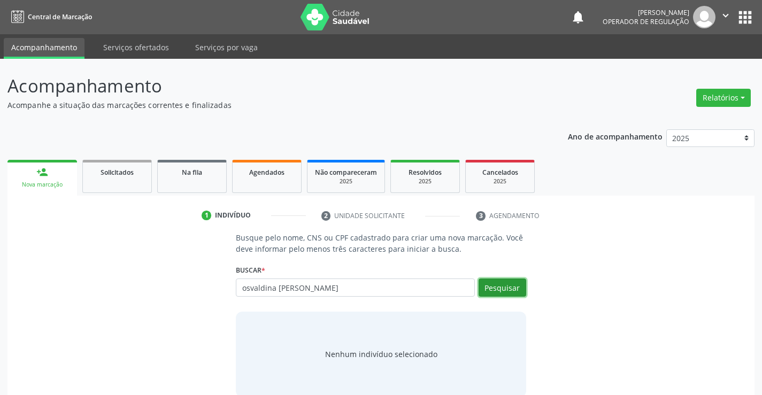
click at [489, 290] on button "Pesquisar" at bounding box center [502, 288] width 48 height 18
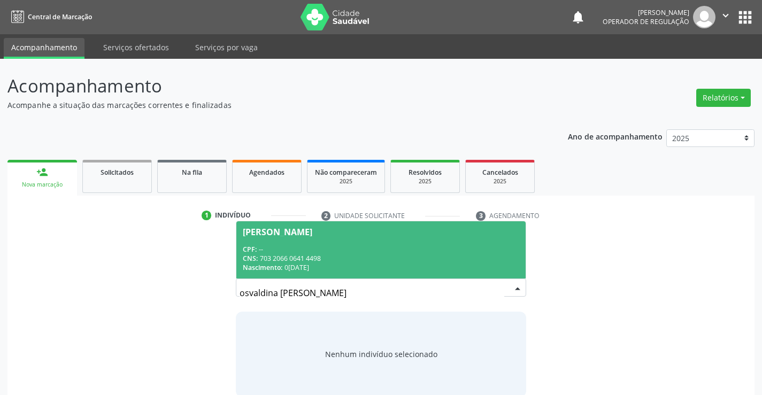
click at [396, 243] on span "Osvaldina Celestino de Sousa CPF: -- CNS: 703 2066 0641 4498 Nascimento: 04/12/…" at bounding box center [380, 249] width 289 height 57
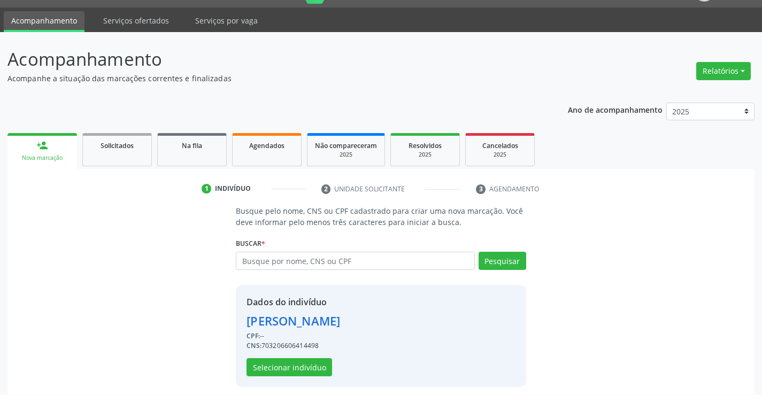
scroll to position [34, 0]
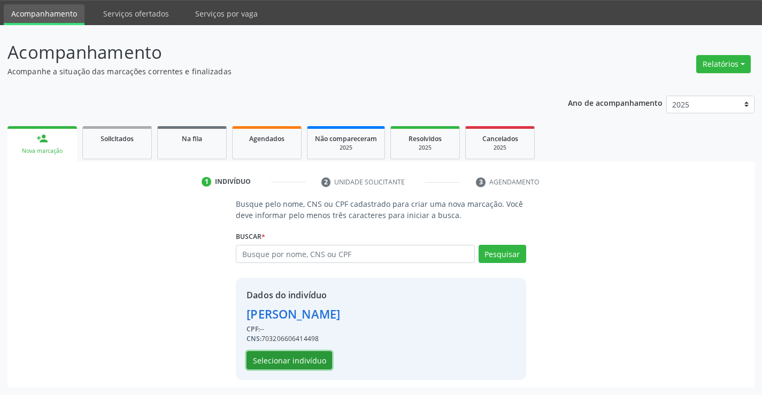
click at [301, 360] on button "Selecionar indivíduo" at bounding box center [289, 360] width 86 height 18
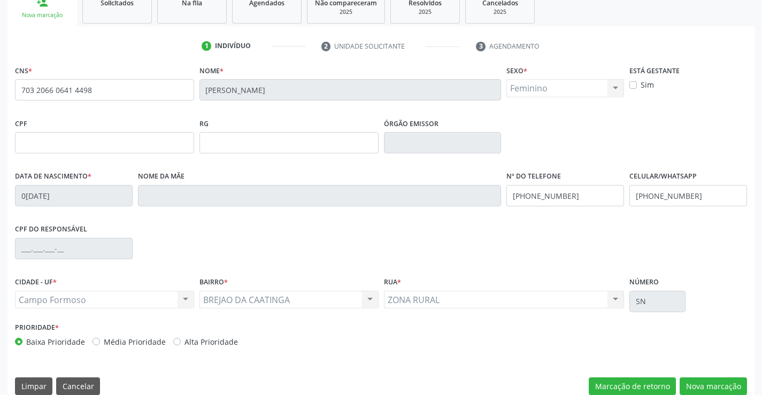
scroll to position [184, 0]
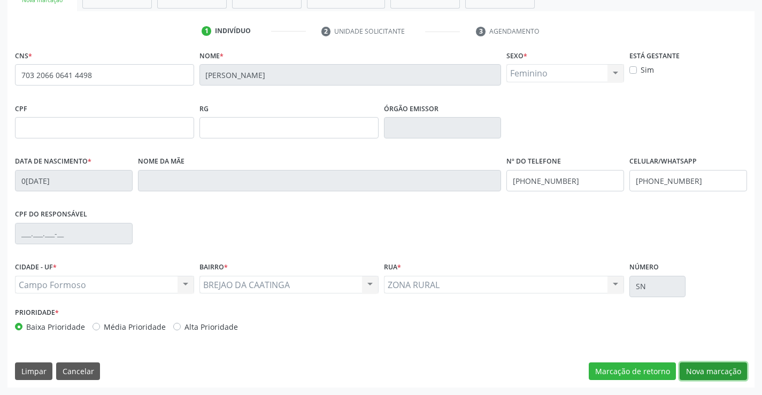
click at [701, 372] on button "Nova marcação" at bounding box center [712, 371] width 67 height 18
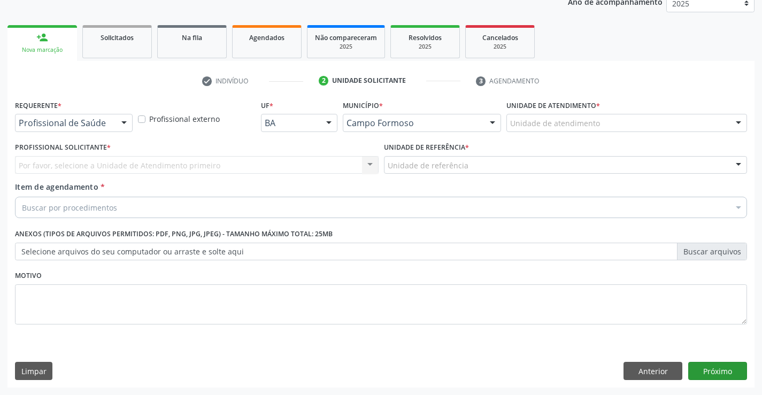
scroll to position [135, 0]
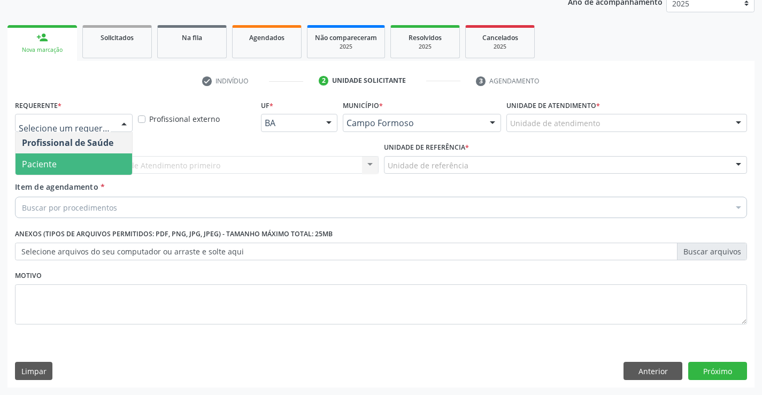
click at [96, 167] on span "Paciente" at bounding box center [74, 163] width 117 height 21
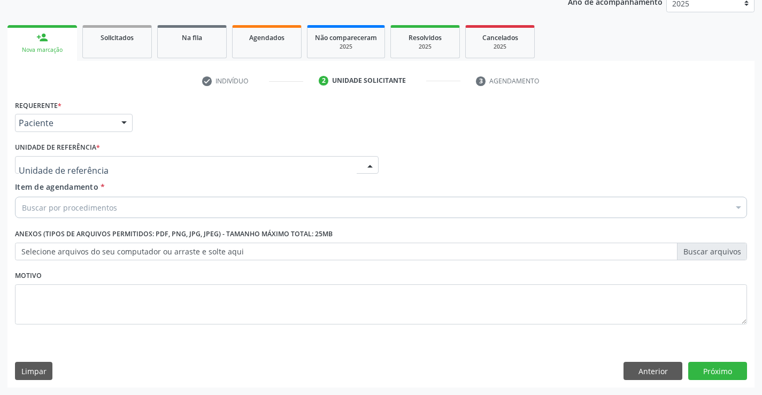
click at [110, 168] on div at bounding box center [197, 165] width 364 height 18
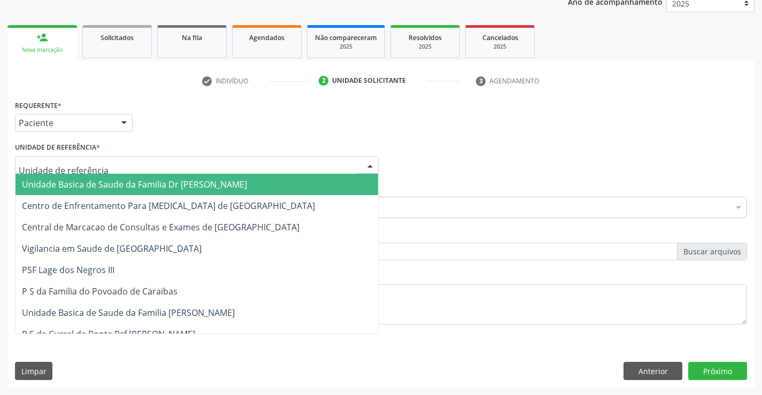
click at [110, 179] on span "Unidade Basica de Saude da Familia Dr [PERSON_NAME]" at bounding box center [134, 185] width 225 height 12
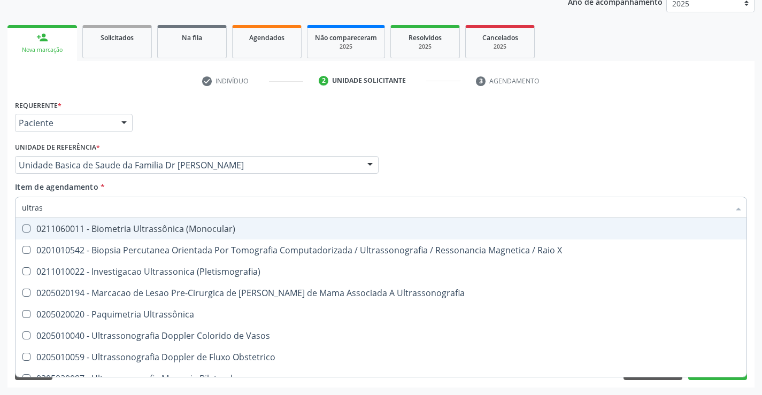
type input "ultrass"
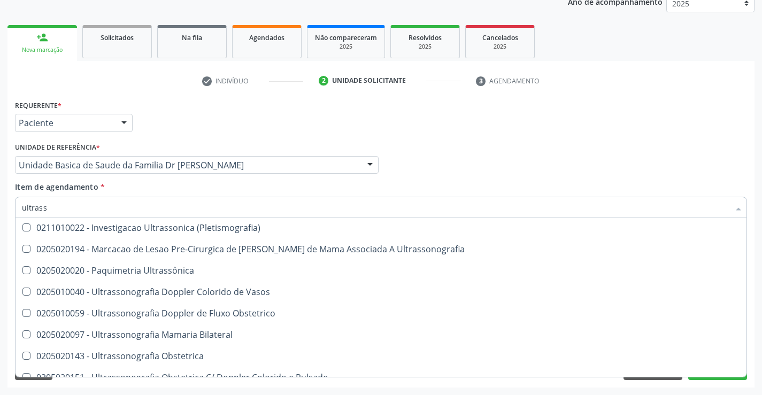
scroll to position [160, 0]
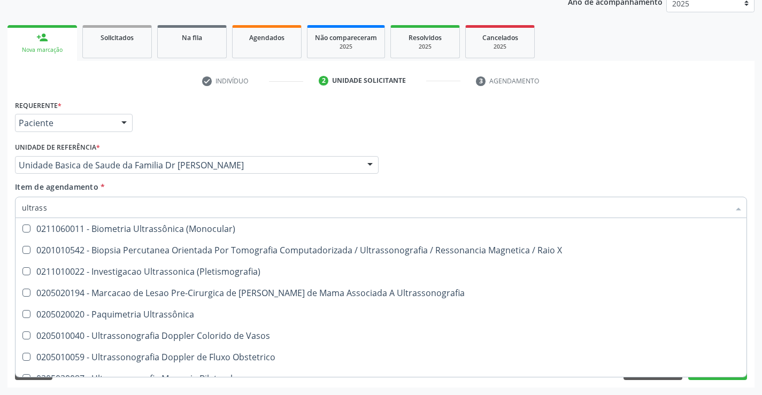
scroll to position [160, 0]
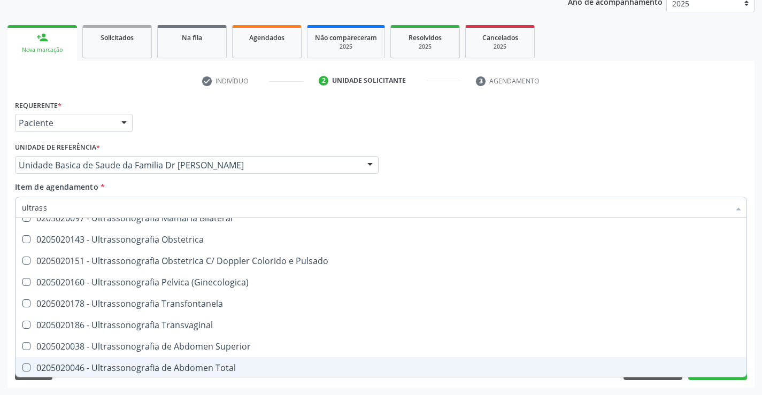
click at [235, 368] on div "0205020046 - Ultrassonografia de Abdomen Total" at bounding box center [381, 368] width 718 height 9
checkbox Total "true"
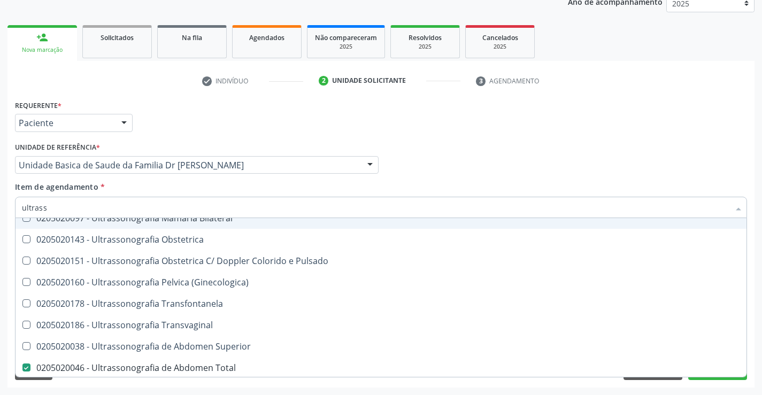
click at [175, 199] on input "ultrass" at bounding box center [375, 207] width 707 height 21
type input "u"
checkbox Total "false"
checkbox Urinario "false"
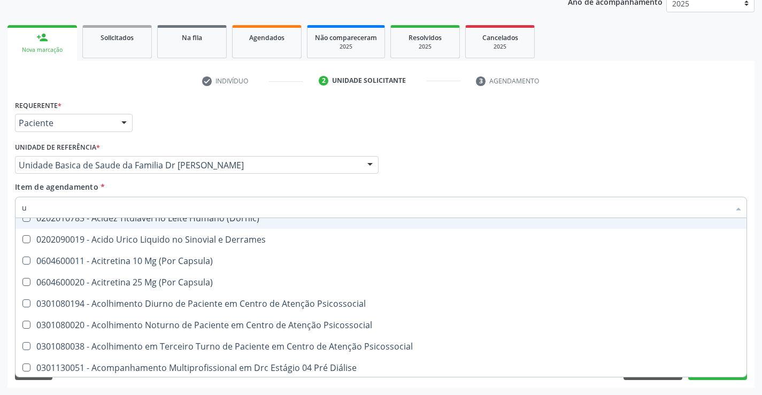
type input "ul"
checkbox Cervic0-Vaginal "true"
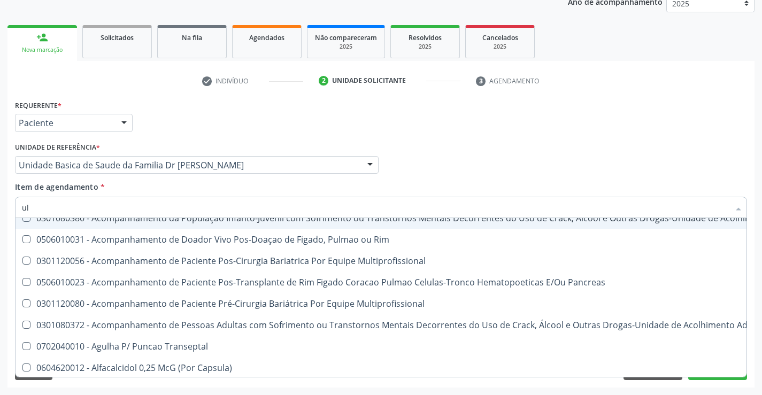
type input "u"
checkbox Total "false"
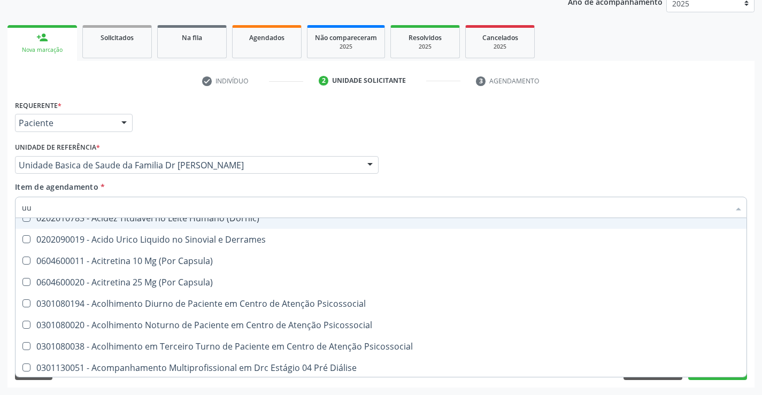
scroll to position [0, 0]
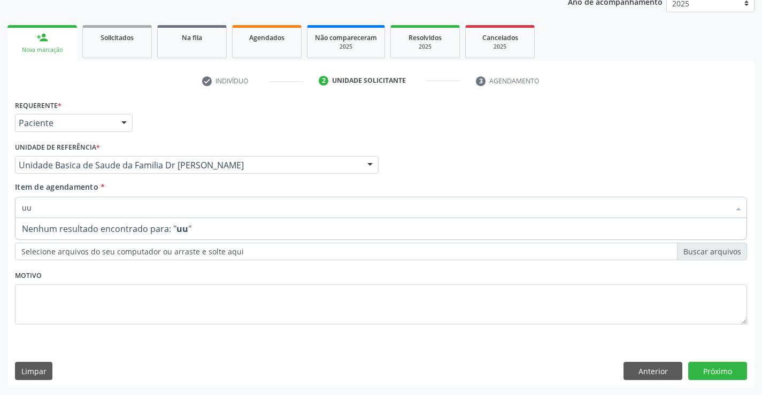
type input "u"
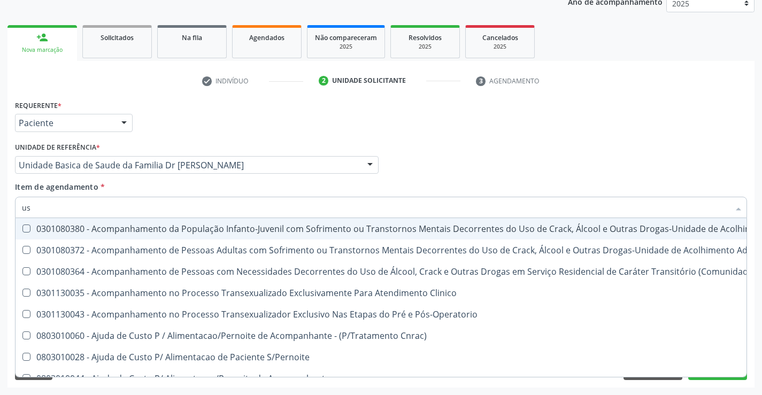
type input "usg"
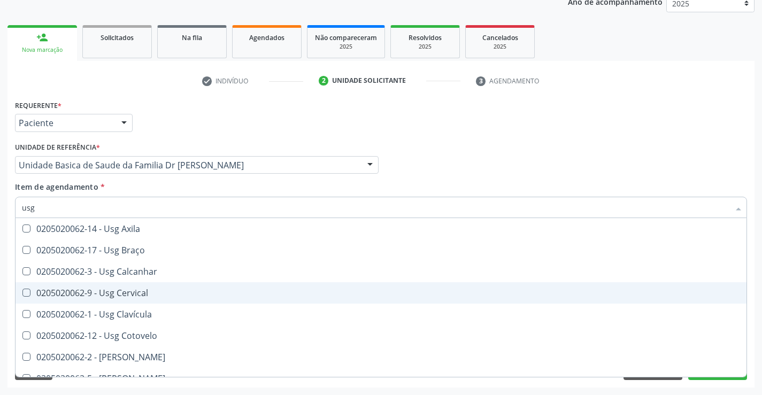
click at [153, 298] on span "0205020062-9 - Usg Cervical" at bounding box center [381, 292] width 731 height 21
checkbox Cervical "true"
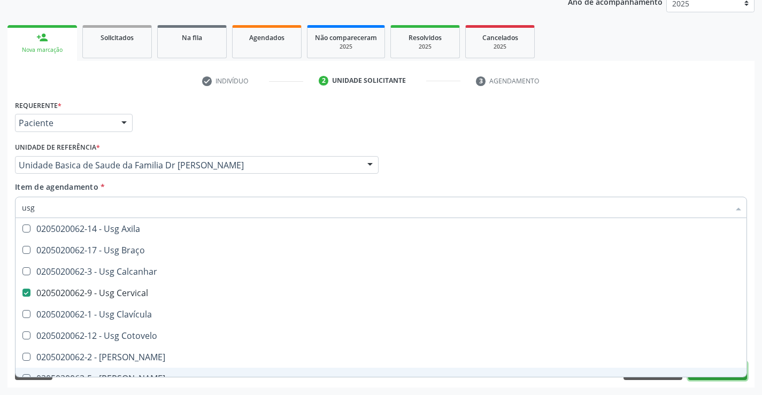
click at [713, 380] on button "Próximo" at bounding box center [717, 371] width 59 height 18
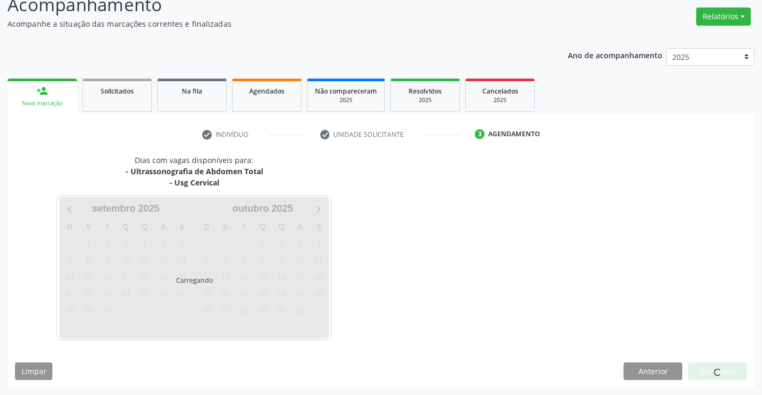
scroll to position [113, 0]
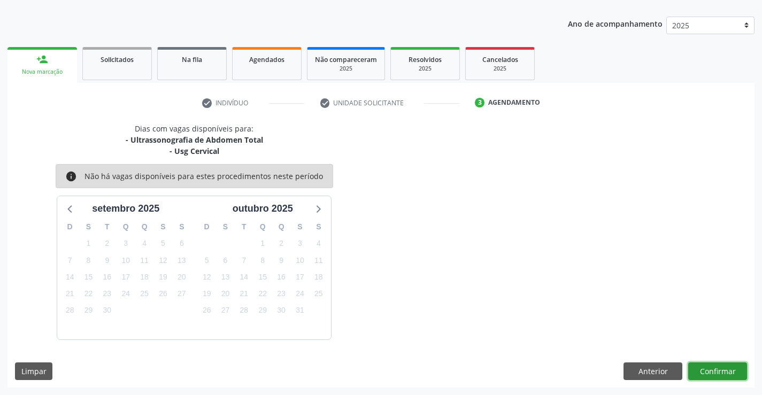
click at [712, 369] on button "Confirmar" at bounding box center [717, 371] width 59 height 18
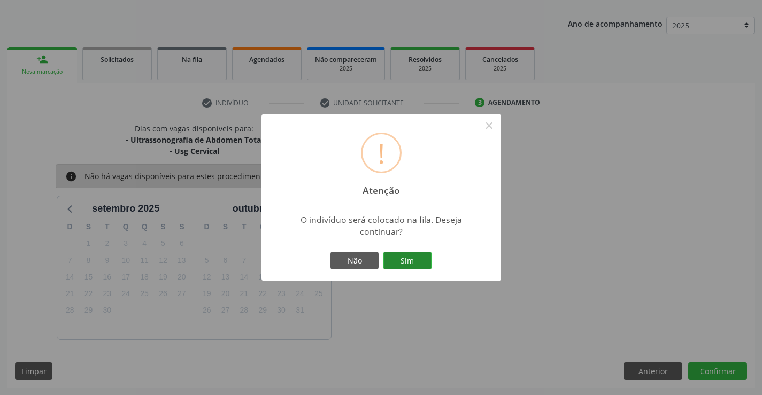
click at [409, 260] on button "Sim" at bounding box center [407, 261] width 48 height 18
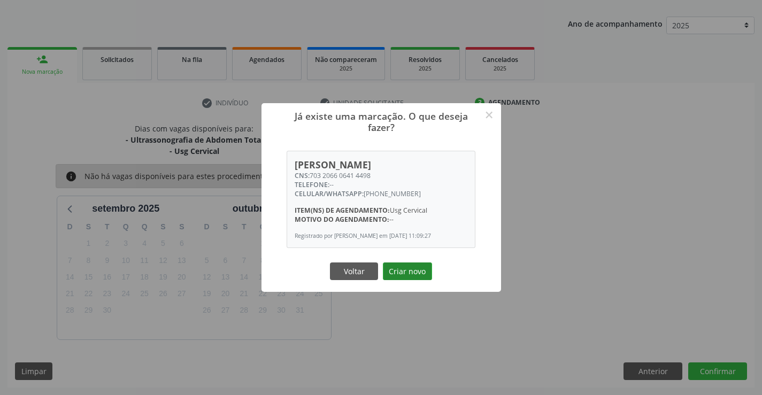
click at [413, 278] on button "Criar novo" at bounding box center [407, 271] width 49 height 18
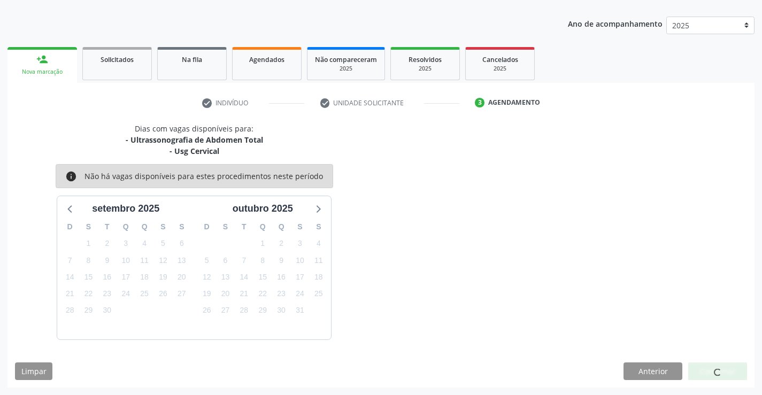
scroll to position [0, 0]
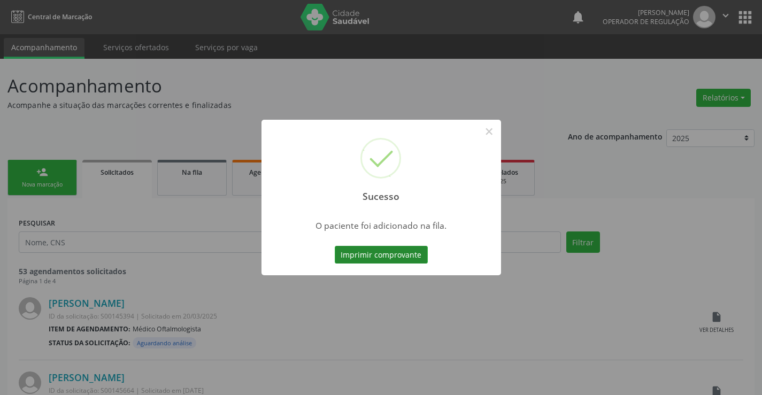
click at [414, 258] on button "Imprimir comprovante" at bounding box center [381, 255] width 93 height 18
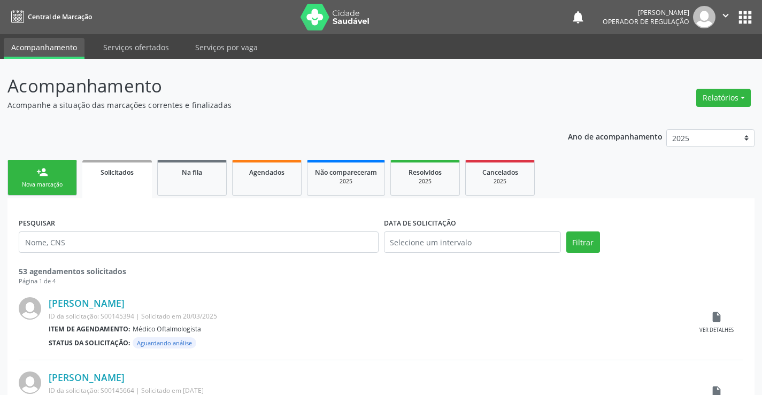
click at [54, 177] on link "person_add Nova marcação" at bounding box center [41, 178] width 69 height 36
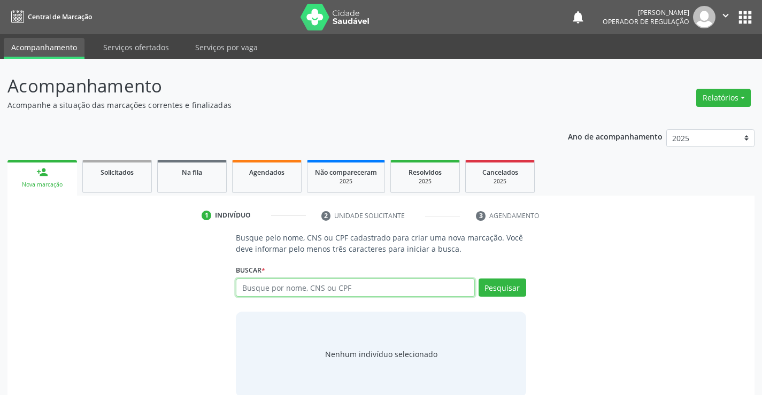
click at [371, 287] on input "text" at bounding box center [355, 288] width 238 height 18
type input "70050124959952"
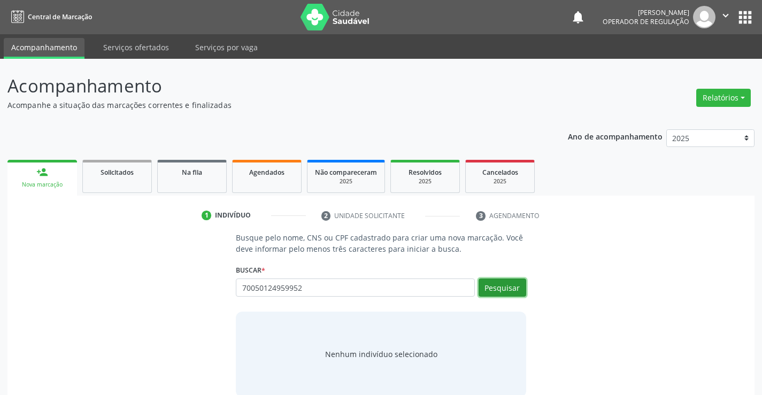
click at [496, 289] on button "Pesquisar" at bounding box center [502, 288] width 48 height 18
click at [430, 311] on div "Busque pelo nome, CNS ou CPF cadastrado para criar uma nova marcação. Você deve…" at bounding box center [380, 314] width 305 height 165
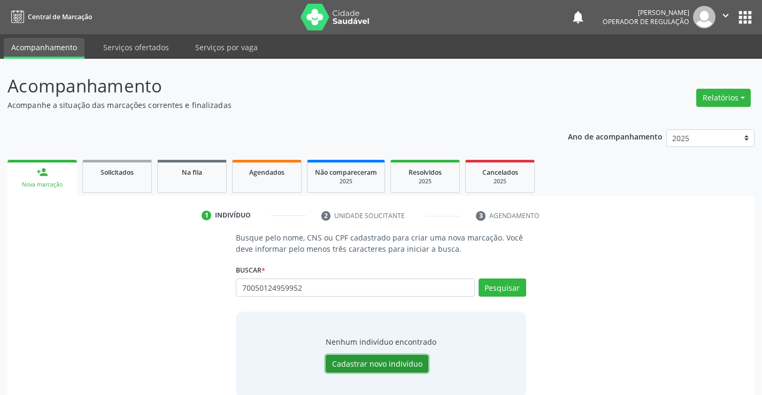
click at [388, 366] on button "Cadastrar novo indivíduo" at bounding box center [377, 364] width 103 height 18
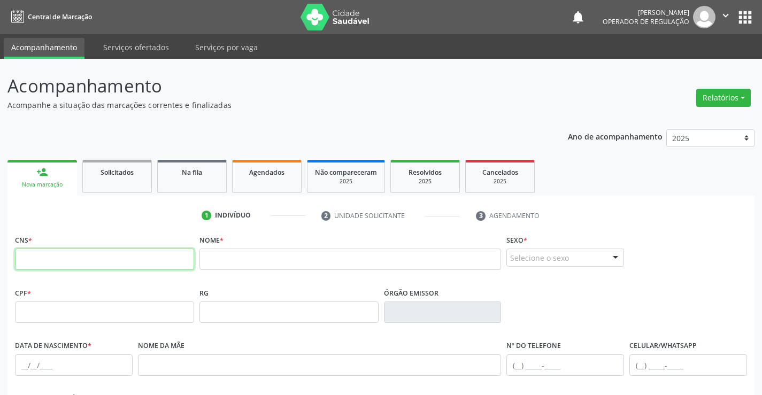
click at [107, 261] on input "text" at bounding box center [104, 259] width 179 height 21
type input "700 5015 2495 9952"
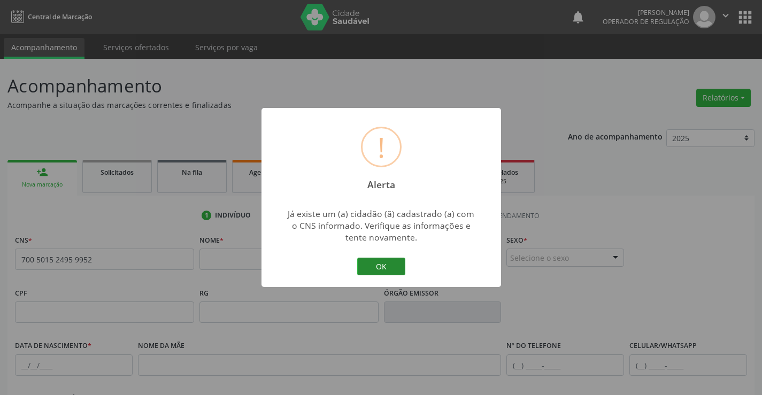
click at [389, 270] on button "OK" at bounding box center [381, 267] width 48 height 18
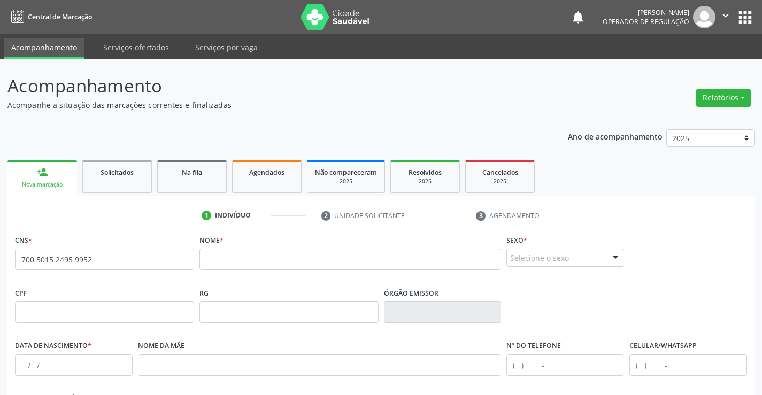
click at [727, 14] on icon "" at bounding box center [726, 16] width 12 height 12
click at [682, 66] on link "Sair" at bounding box center [698, 65] width 74 height 15
